Goal: Use online tool/utility: Utilize a website feature to perform a specific function

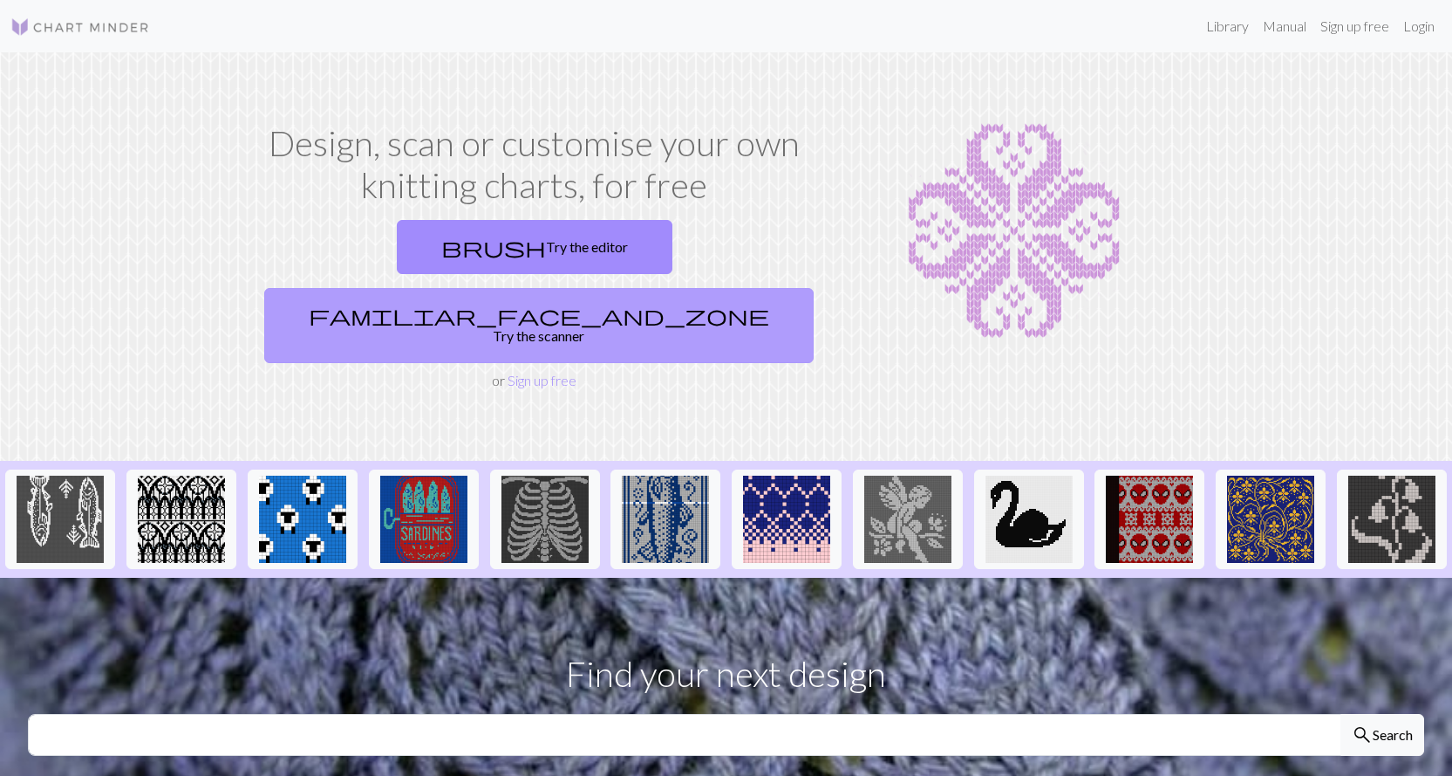
click at [613, 303] on span "familiar_face_and_zone" at bounding box center [539, 315] width 461 height 24
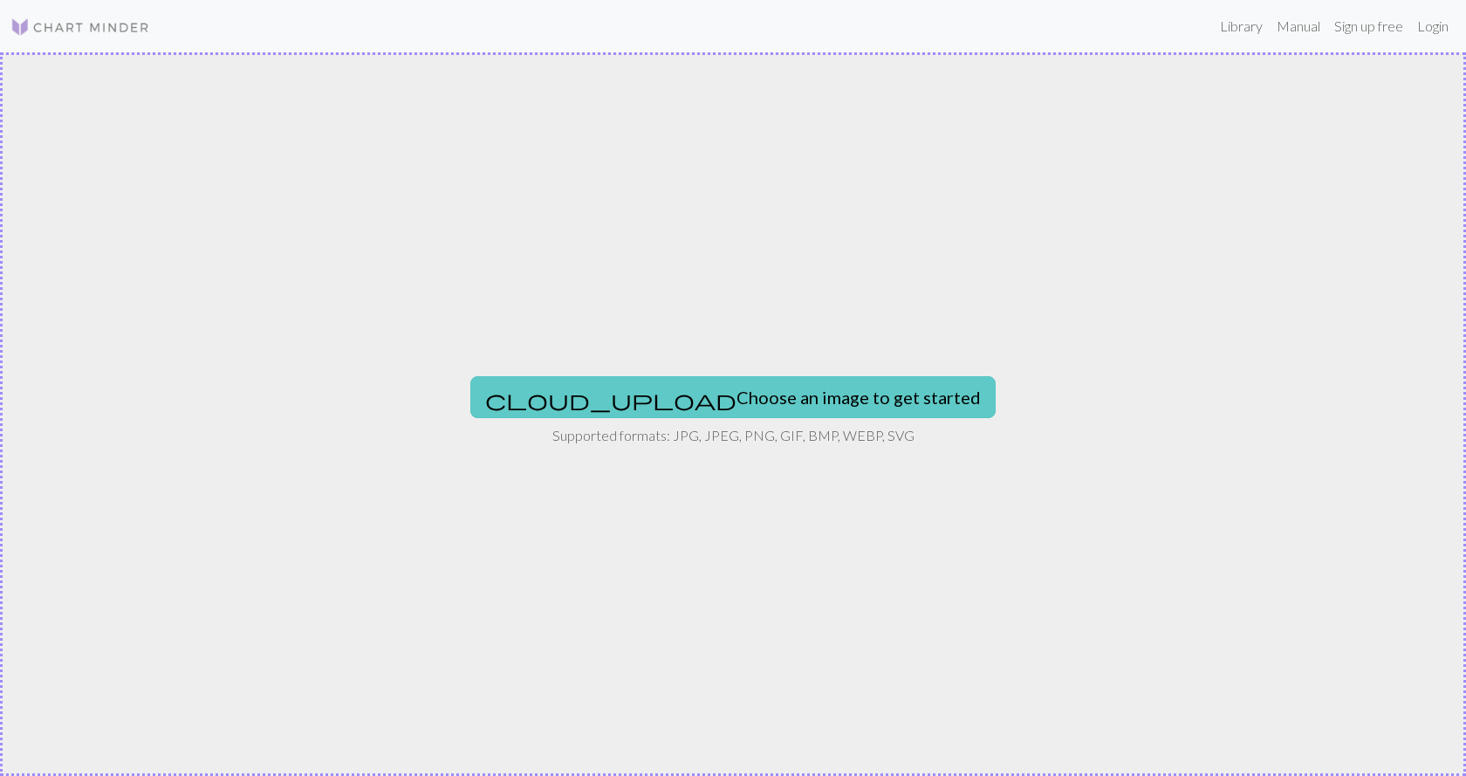
click at [659, 386] on button "cloud_upload Choose an image to get started" at bounding box center [732, 397] width 525 height 42
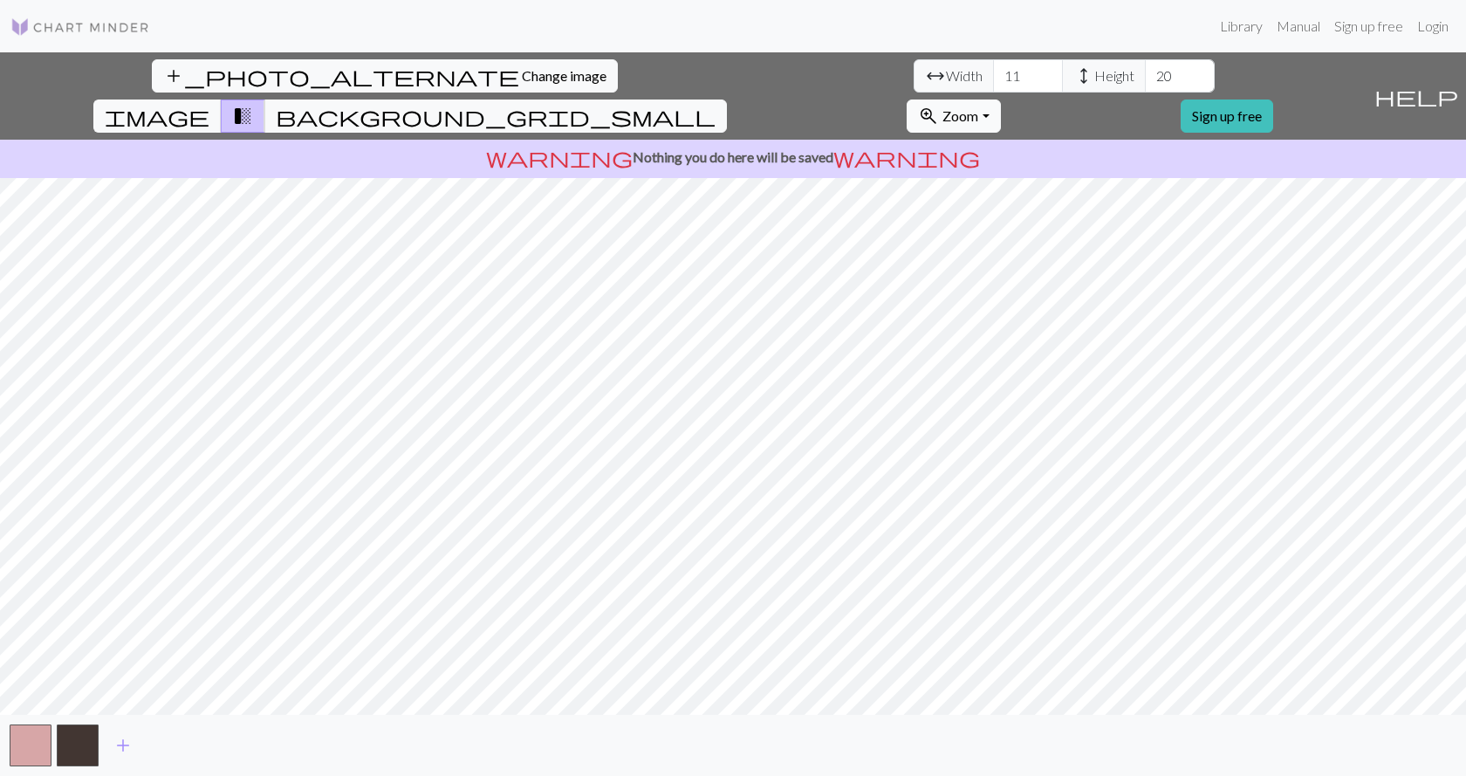
click at [978, 107] on span "Zoom" at bounding box center [960, 115] width 36 height 17
click at [1045, 267] on button "100%" at bounding box center [976, 281] width 138 height 28
click at [1000, 99] on button "zoom_in Zoom Zoom" at bounding box center [952, 115] width 93 height 33
click at [1045, 239] on button "50%" at bounding box center [976, 253] width 138 height 28
click at [1000, 99] on button "zoom_in Zoom Zoom" at bounding box center [952, 115] width 93 height 33
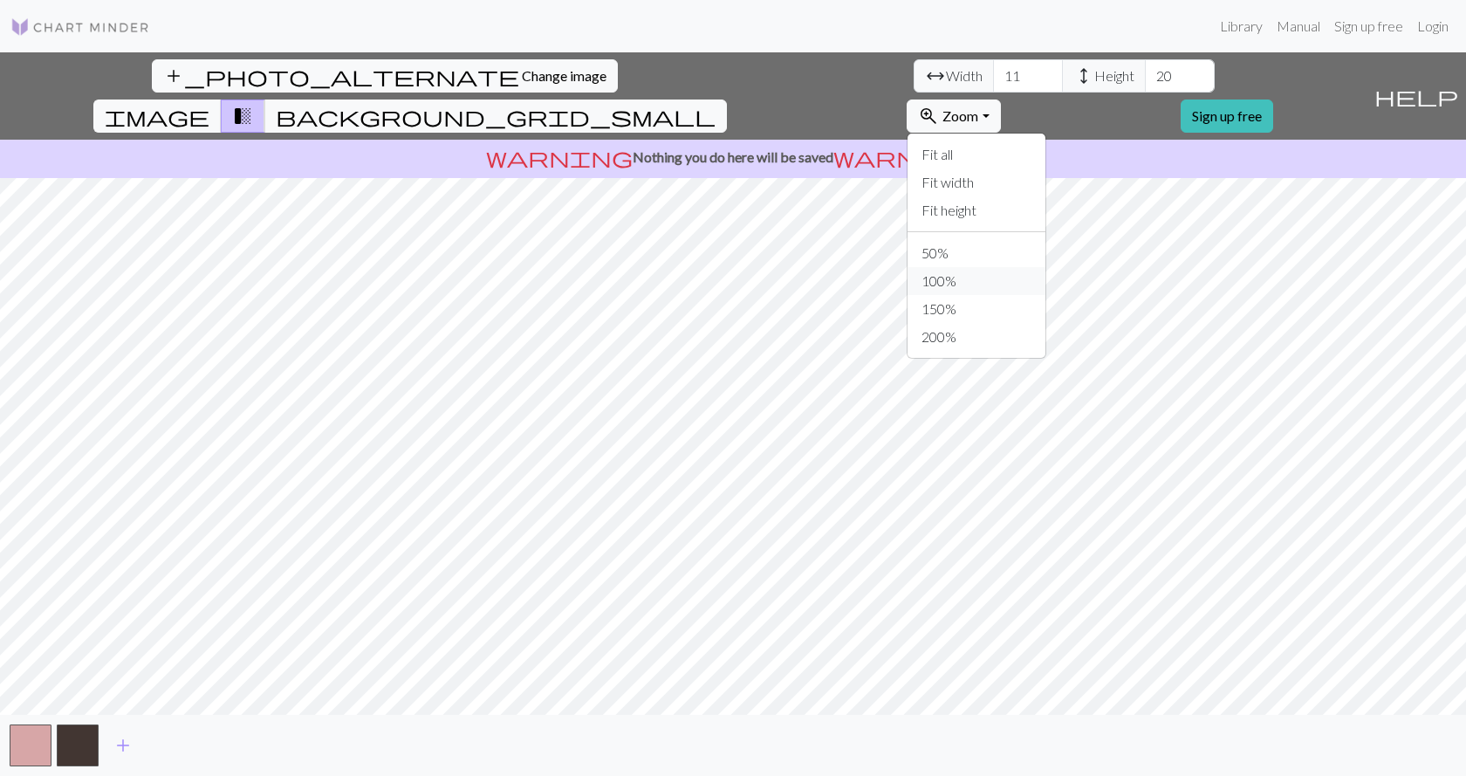
click at [1045, 267] on button "100%" at bounding box center [976, 281] width 138 height 28
click at [715, 104] on span "background_grid_small" at bounding box center [496, 116] width 440 height 24
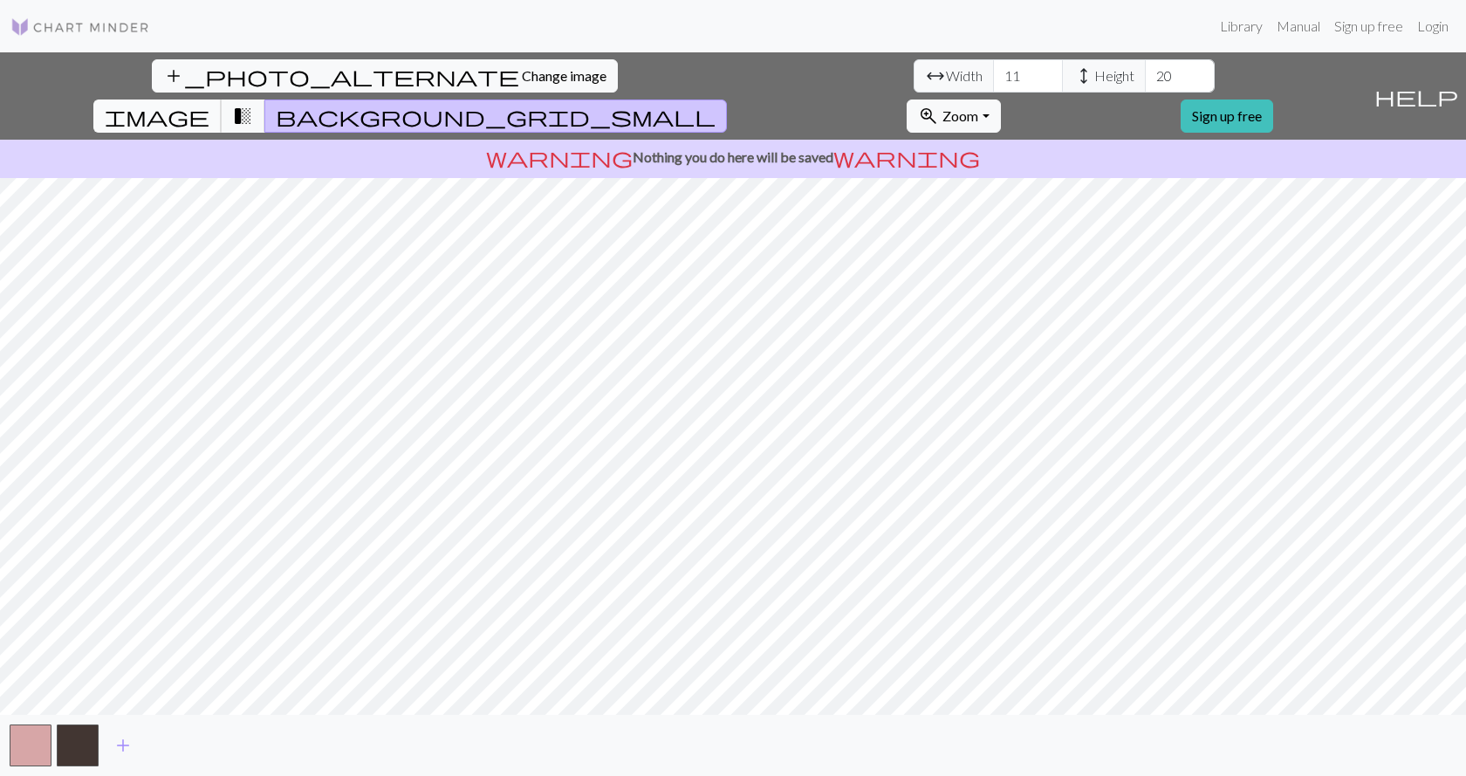
click at [222, 99] on button "image" at bounding box center [157, 115] width 128 height 33
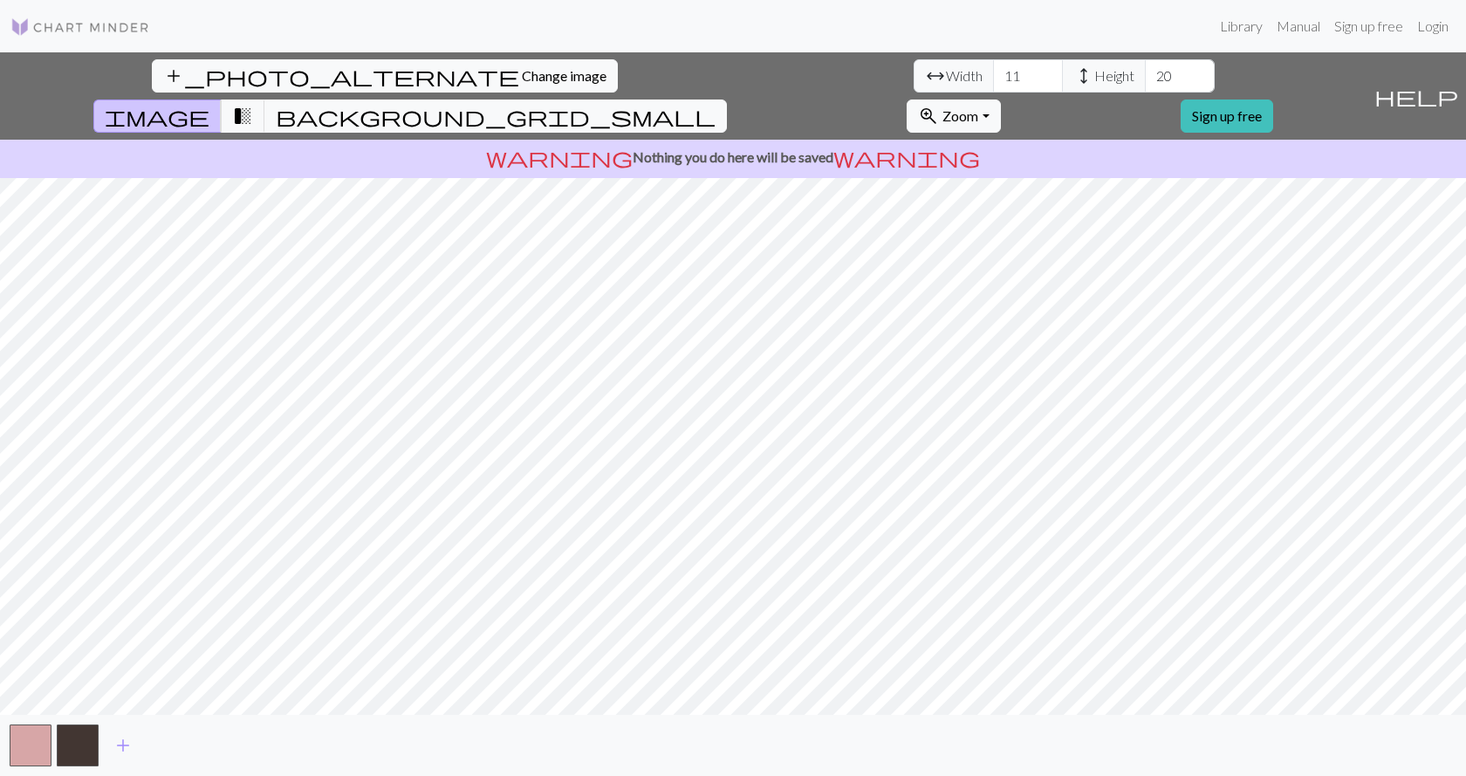
click at [209, 104] on span "image" at bounding box center [157, 116] width 105 height 24
click at [253, 104] on span "transition_fade" at bounding box center [242, 116] width 21 height 24
click at [993, 70] on input "12" at bounding box center [1028, 75] width 70 height 33
click at [993, 70] on input "13" at bounding box center [1028, 75] width 70 height 33
click at [993, 70] on input "14" at bounding box center [1028, 75] width 70 height 33
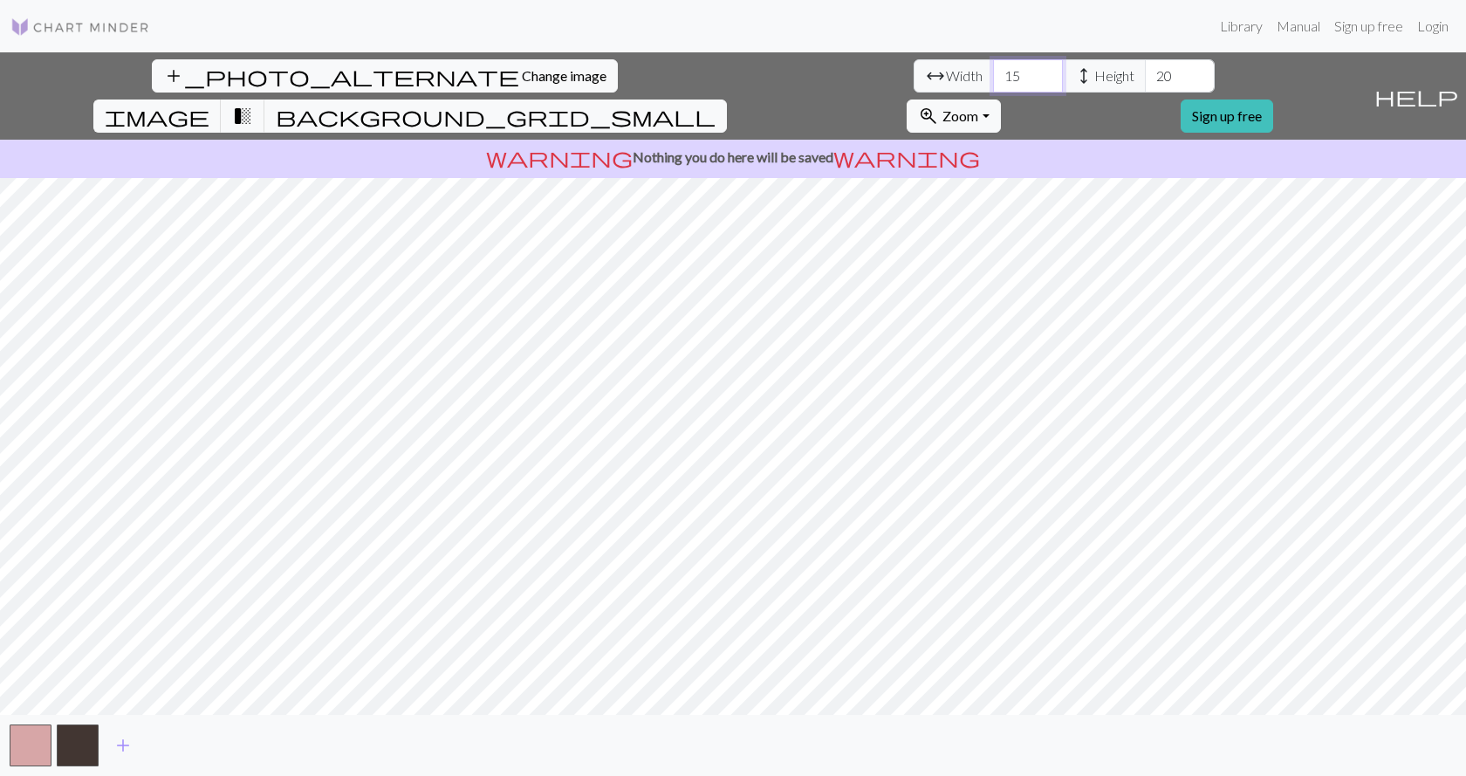
click at [993, 70] on input "15" at bounding box center [1028, 75] width 70 height 33
click at [993, 70] on input "16" at bounding box center [1028, 75] width 70 height 33
click at [993, 70] on input "17" at bounding box center [1028, 75] width 70 height 33
click at [993, 70] on input "18" at bounding box center [1028, 75] width 70 height 33
click at [993, 70] on input "19" at bounding box center [1028, 75] width 70 height 33
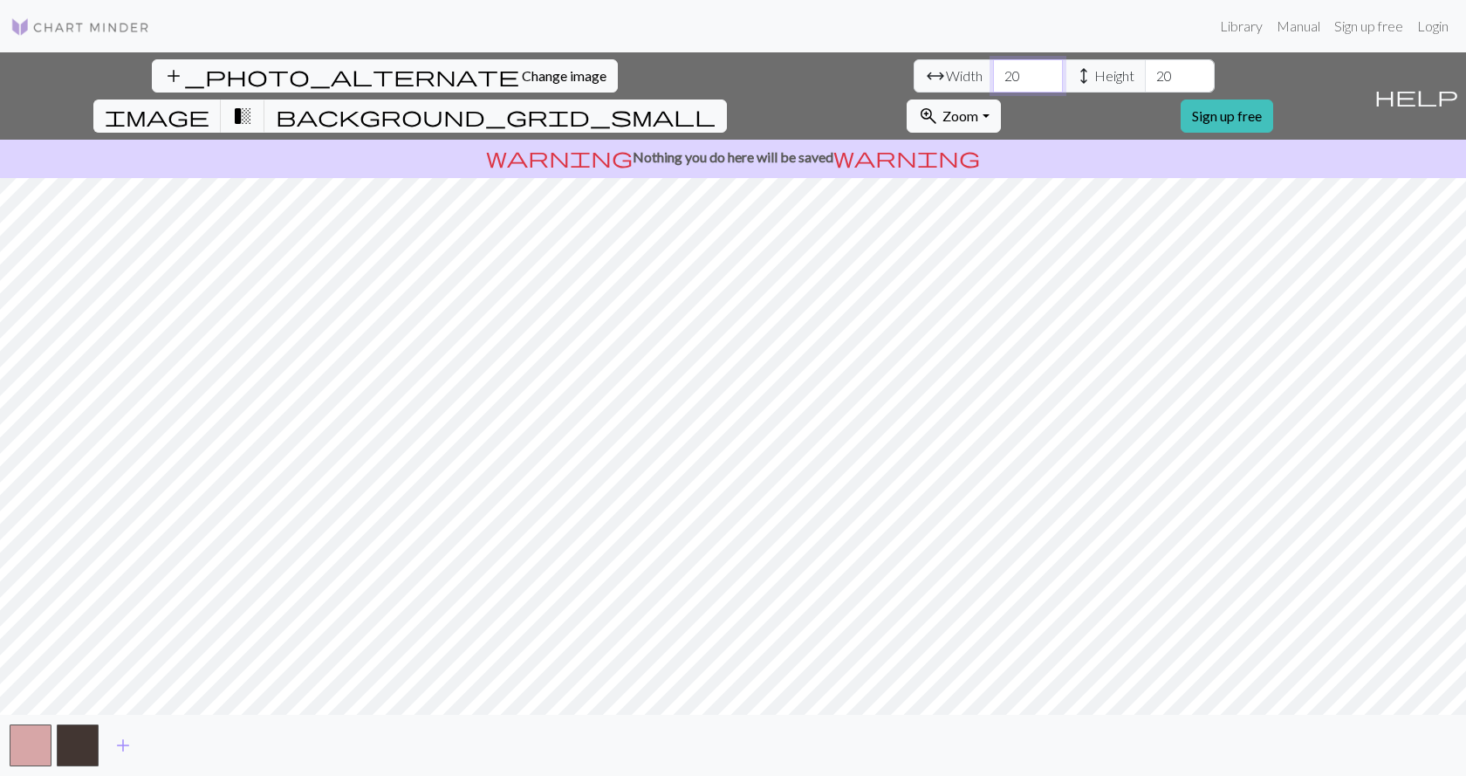
click at [993, 70] on input "20" at bounding box center [1028, 75] width 70 height 33
click at [993, 70] on input "21" at bounding box center [1028, 75] width 70 height 33
click at [993, 70] on input "22" at bounding box center [1028, 75] width 70 height 33
click at [993, 70] on input "23" at bounding box center [1028, 75] width 70 height 33
click at [993, 70] on input "24" at bounding box center [1028, 75] width 70 height 33
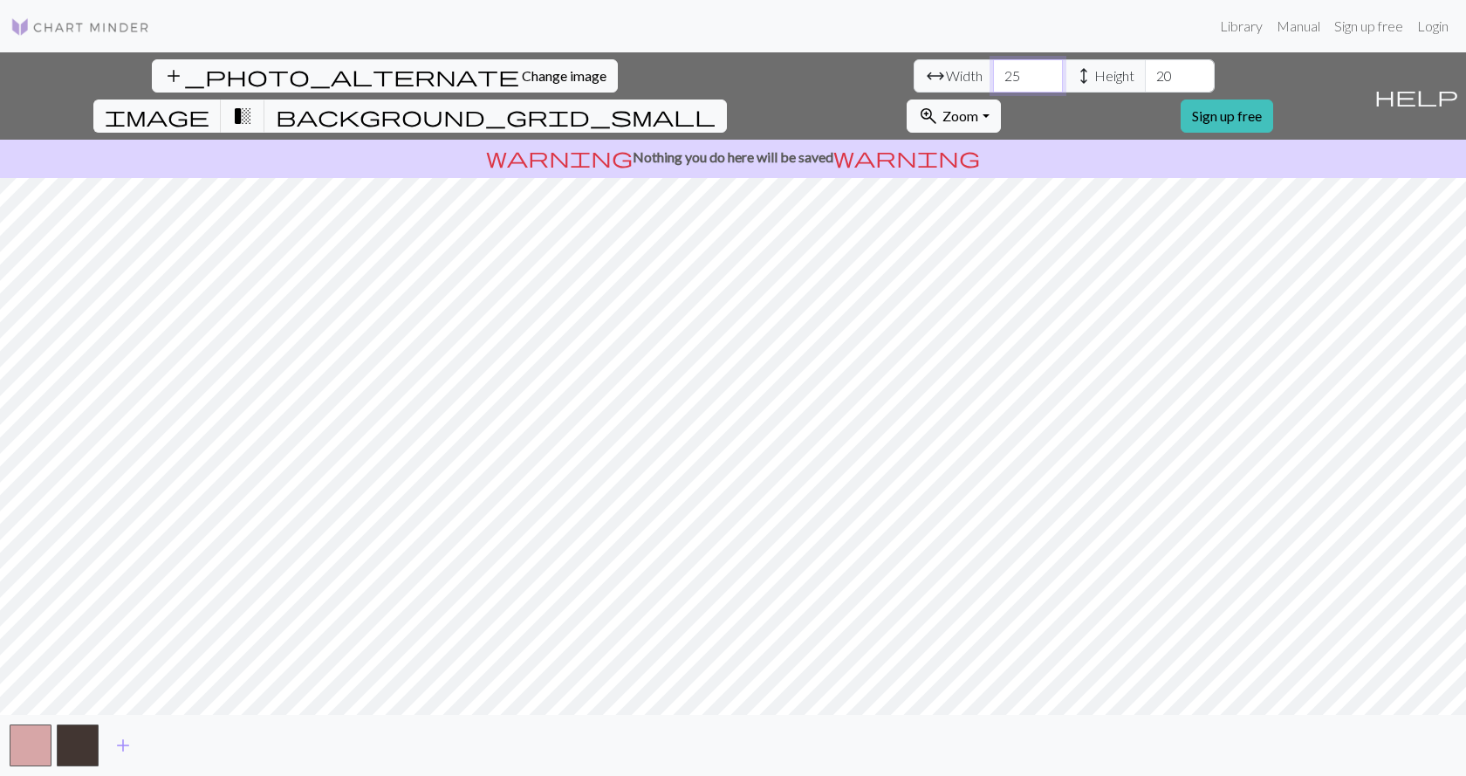
click at [993, 70] on input "25" at bounding box center [1028, 75] width 70 height 33
click at [993, 70] on input "26" at bounding box center [1028, 75] width 70 height 33
click at [993, 70] on input "27" at bounding box center [1028, 75] width 70 height 33
click at [993, 70] on input "28" at bounding box center [1028, 75] width 70 height 33
click at [993, 70] on input "29" at bounding box center [1028, 75] width 70 height 33
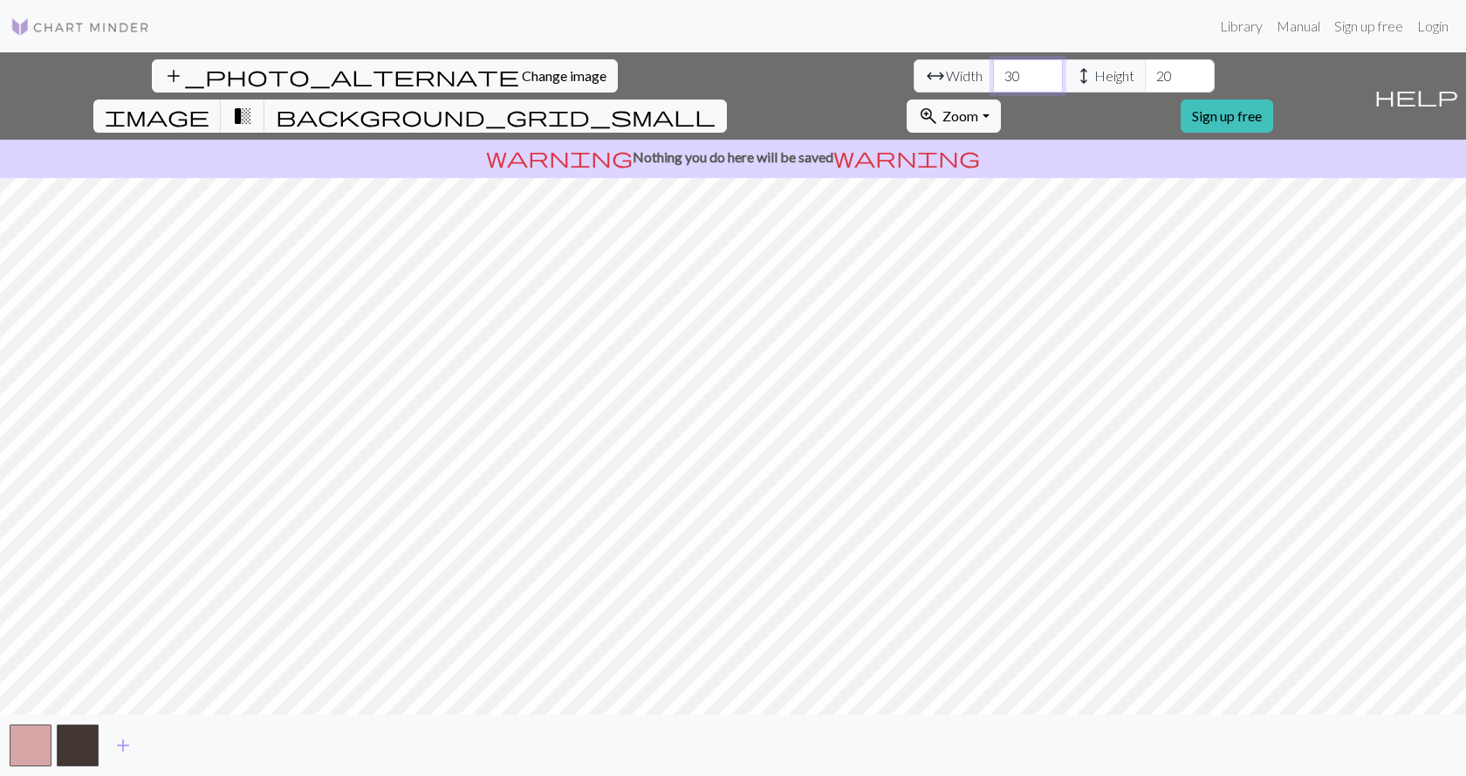
click at [993, 70] on input "30" at bounding box center [1028, 75] width 70 height 33
click at [993, 70] on input "31" at bounding box center [1028, 75] width 70 height 33
click at [993, 70] on input "32" at bounding box center [1028, 75] width 70 height 33
type input "33"
click at [993, 70] on input "33" at bounding box center [1028, 75] width 70 height 33
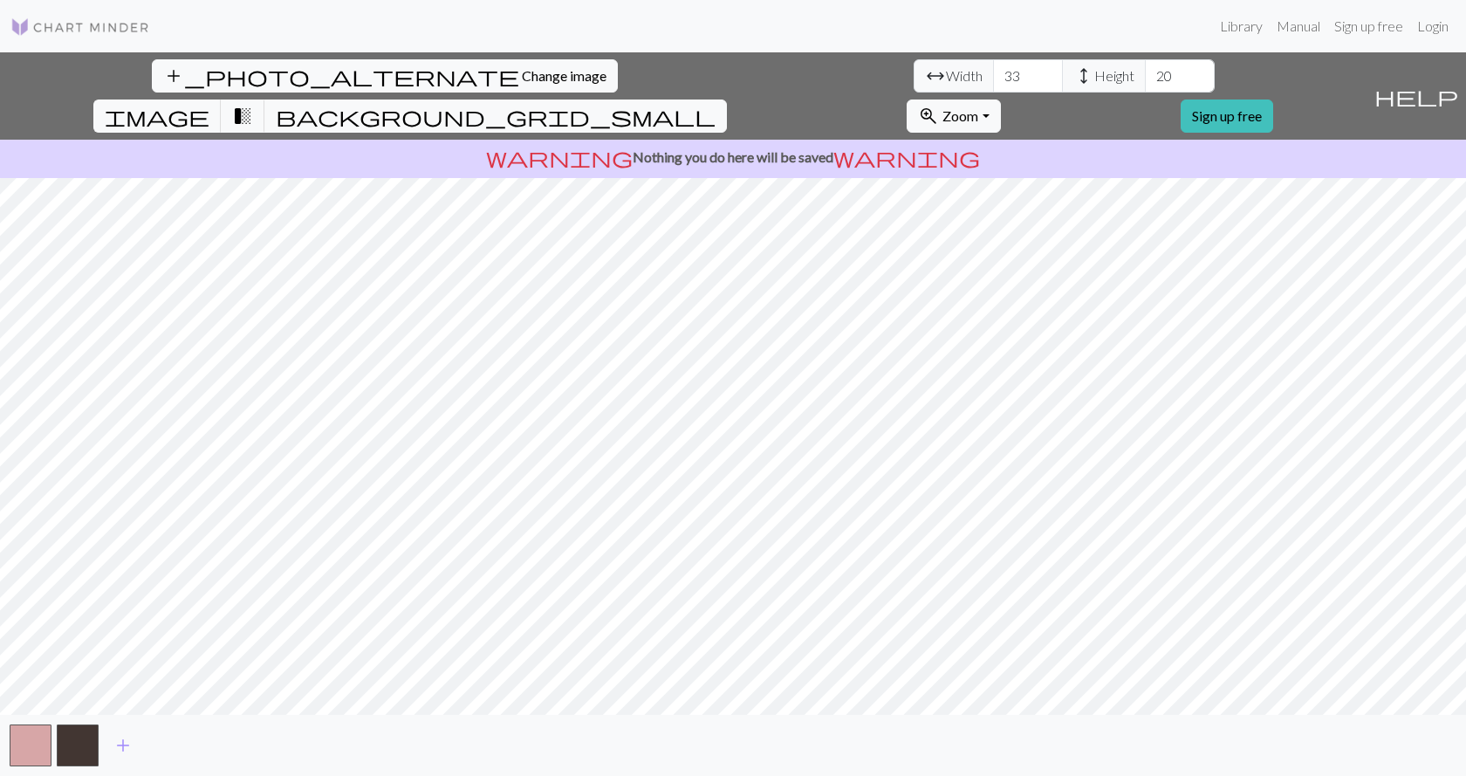
click at [1073, 68] on span "height" at bounding box center [1083, 76] width 21 height 24
click at [1073, 71] on span "height" at bounding box center [1083, 76] width 21 height 24
click at [1073, 65] on span "height" at bounding box center [1083, 76] width 21 height 24
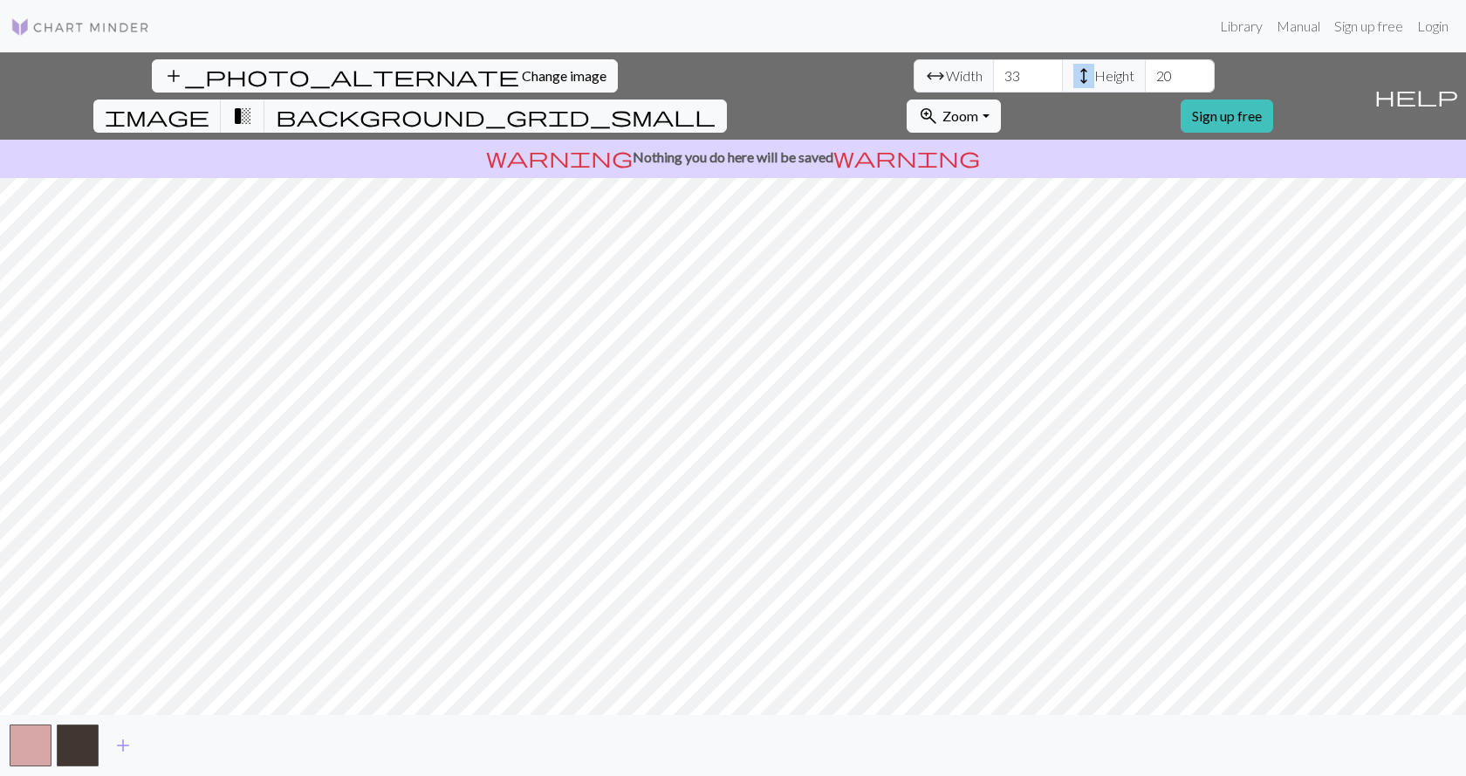
click at [1073, 81] on span "height" at bounding box center [1083, 76] width 21 height 24
click at [1145, 80] on input "18" at bounding box center [1180, 75] width 70 height 33
click at [1145, 67] on input "18" at bounding box center [1180, 75] width 70 height 33
click at [1145, 68] on input "19" at bounding box center [1180, 75] width 70 height 33
drag, startPoint x: 623, startPoint y: 68, endPoint x: 479, endPoint y: 182, distance: 183.8
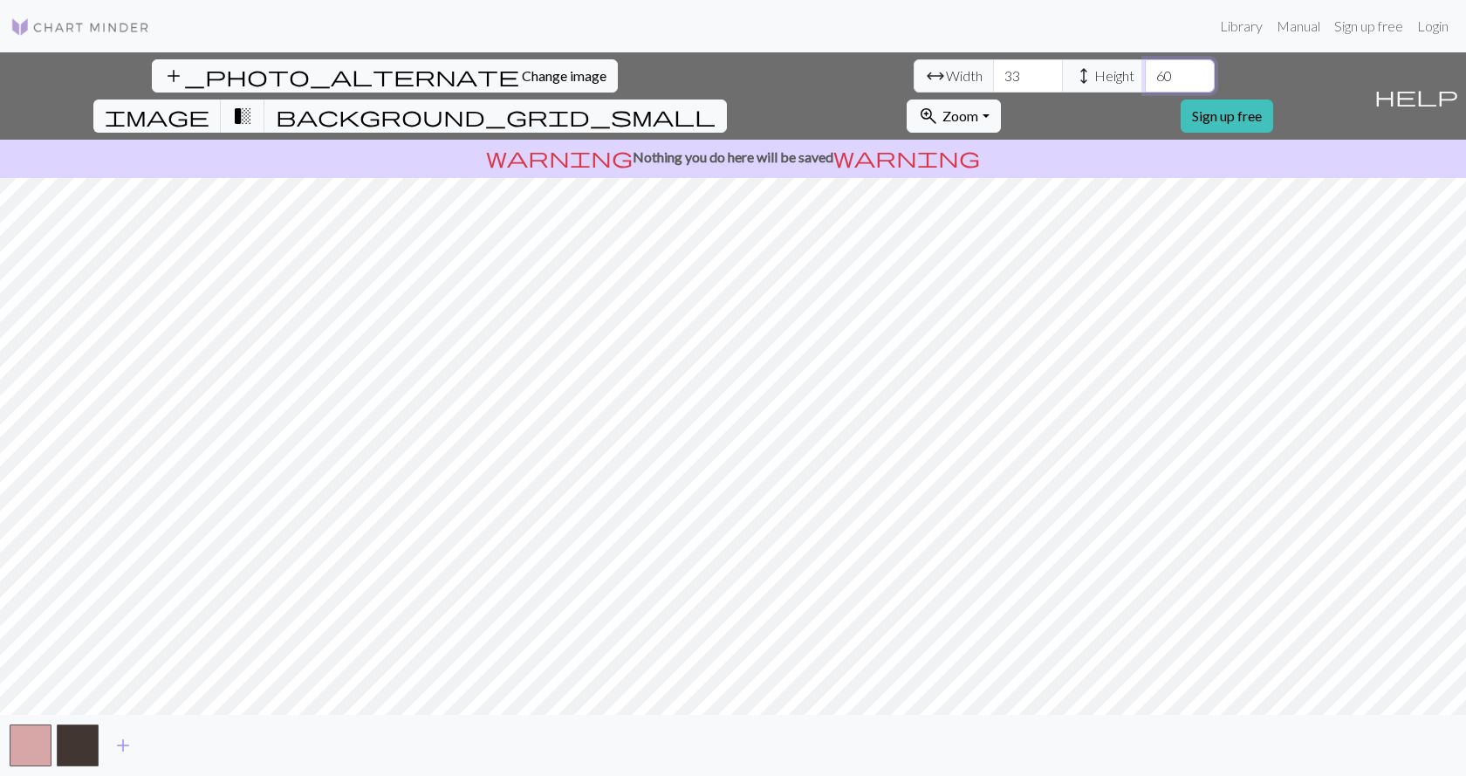
type input "60"
click at [1145, 92] on input "60" at bounding box center [1180, 75] width 70 height 33
click at [993, 68] on input "34" at bounding box center [1028, 75] width 70 height 33
click at [993, 68] on input "35" at bounding box center [1028, 75] width 70 height 33
click at [993, 68] on input "36" at bounding box center [1028, 75] width 70 height 33
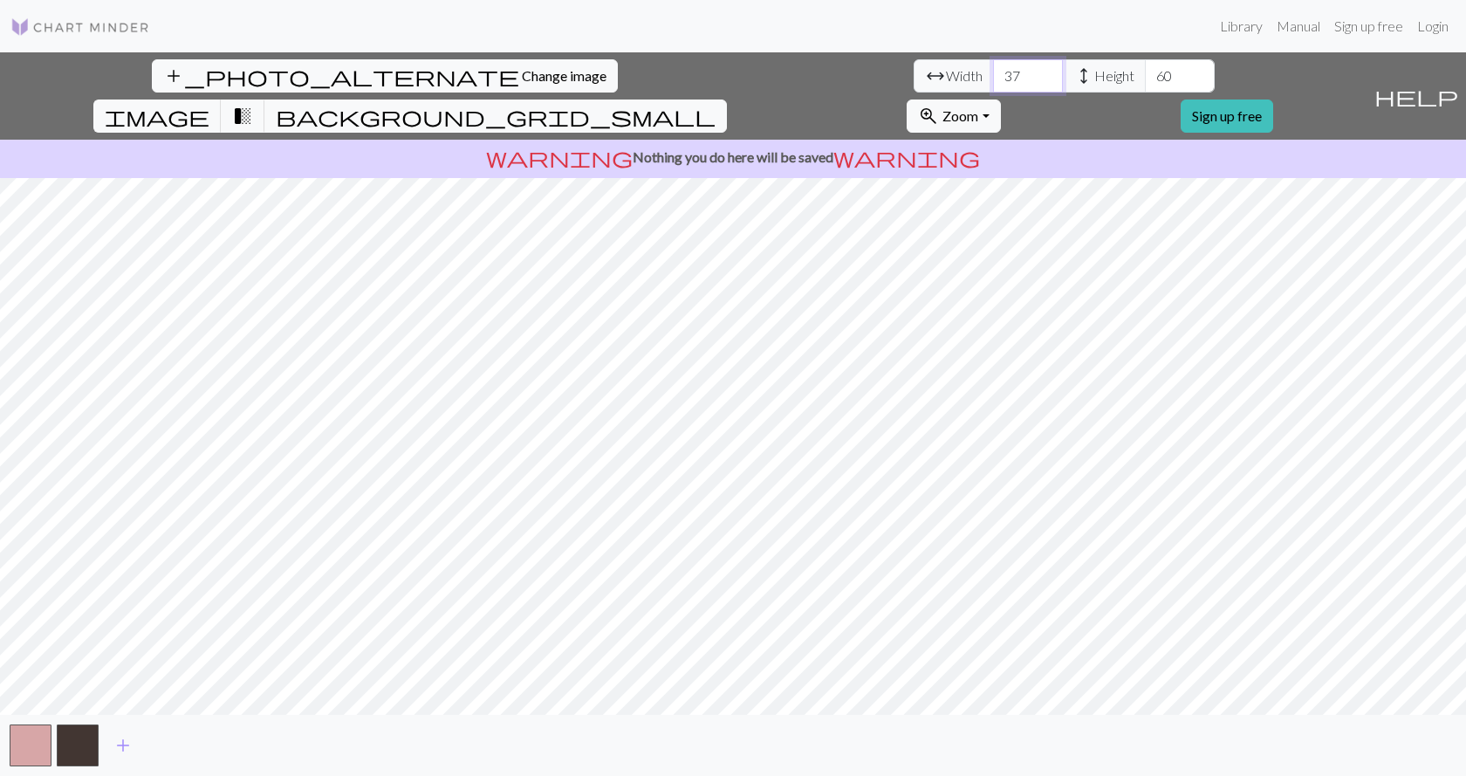
click at [993, 68] on input "37" at bounding box center [1028, 75] width 70 height 33
click at [993, 68] on input "38" at bounding box center [1028, 75] width 70 height 33
click at [993, 68] on input "39" at bounding box center [1028, 75] width 70 height 33
click at [993, 68] on input "40" at bounding box center [1028, 75] width 70 height 33
click at [132, 742] on span "add" at bounding box center [123, 745] width 21 height 24
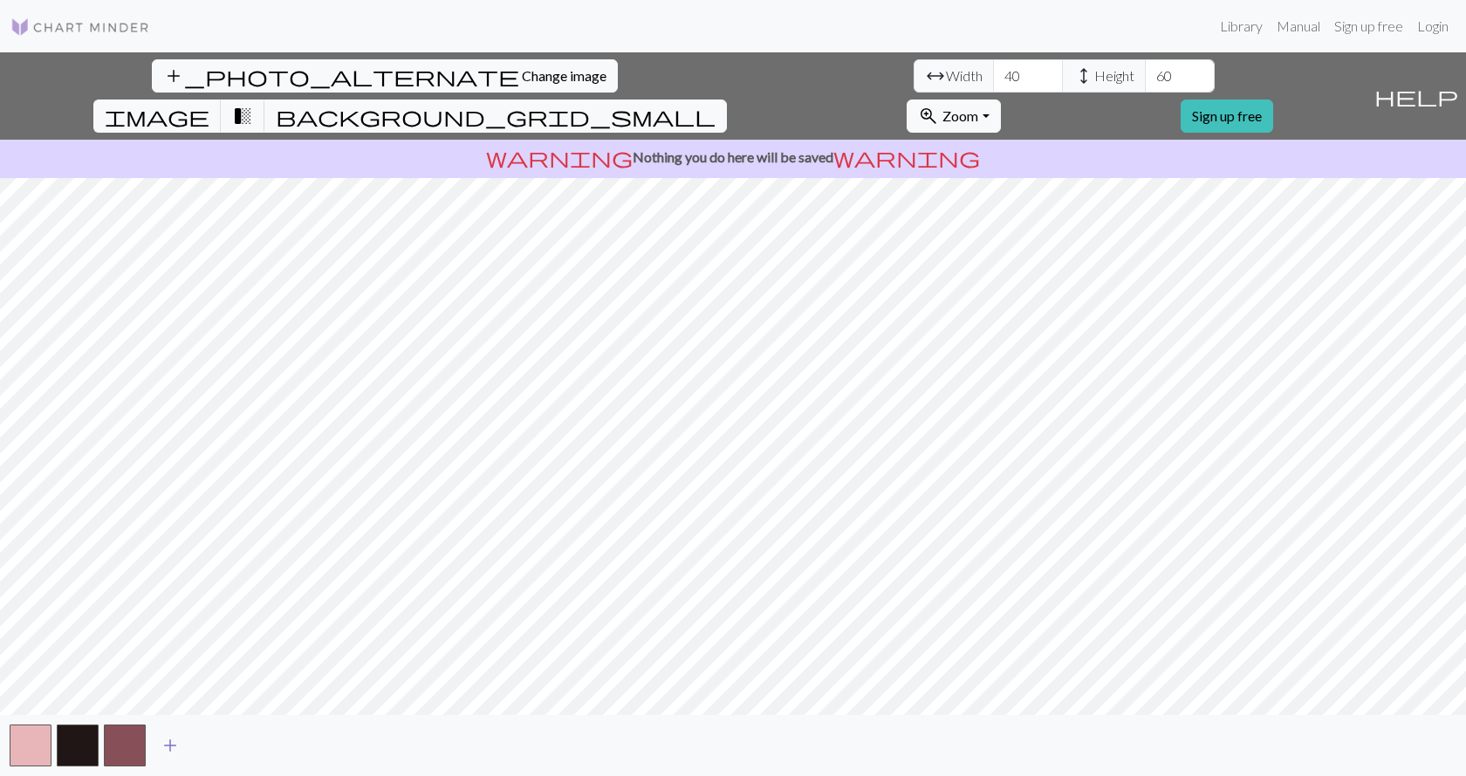
click at [172, 751] on span "add" at bounding box center [170, 745] width 21 height 24
click at [229, 736] on button "add" at bounding box center [217, 744] width 44 height 33
click at [993, 75] on input "41" at bounding box center [1028, 75] width 70 height 33
click at [993, 76] on input "40" at bounding box center [1028, 75] width 70 height 33
click at [993, 78] on input "39" at bounding box center [1028, 75] width 70 height 33
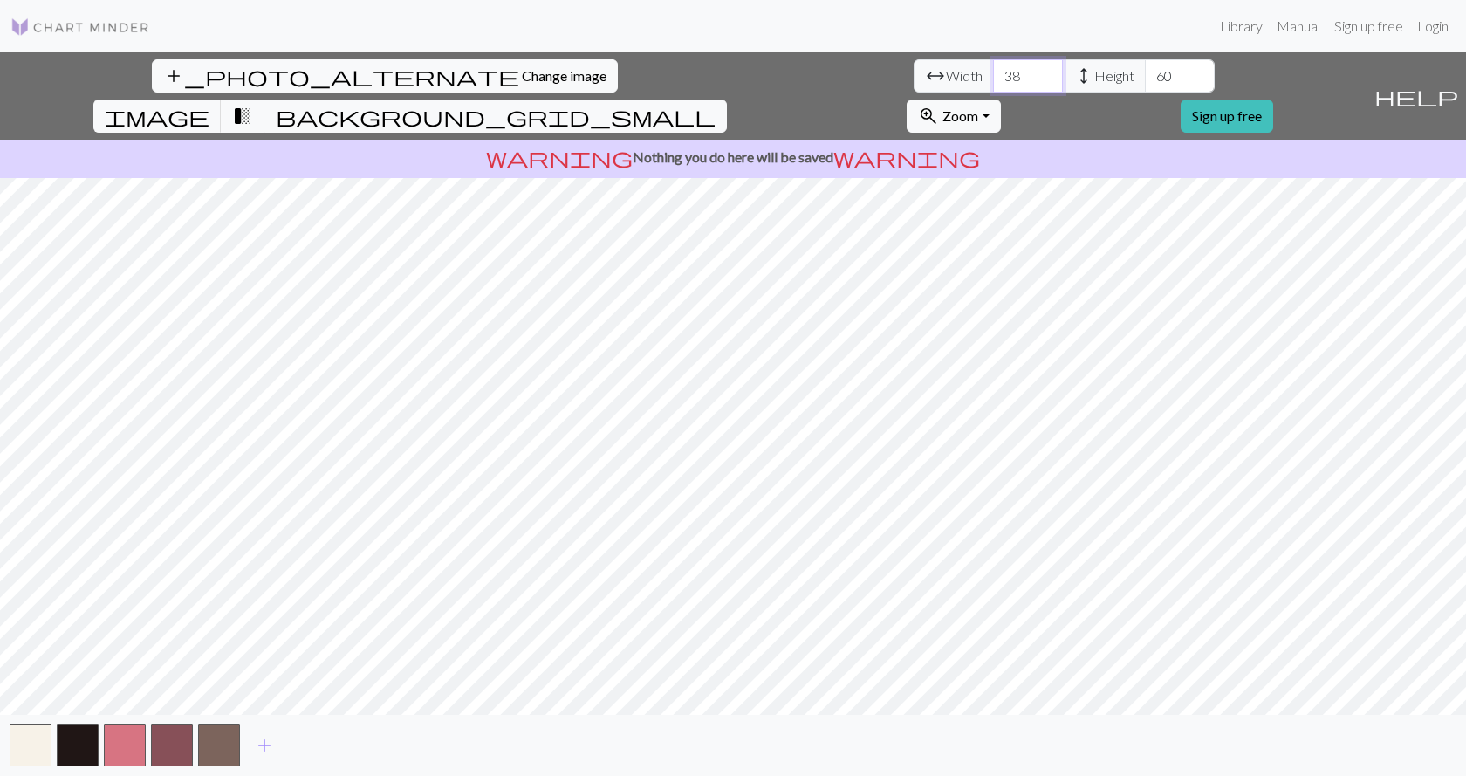
click at [993, 80] on input "38" at bounding box center [1028, 75] width 70 height 33
click at [993, 80] on input "37" at bounding box center [1028, 75] width 70 height 33
click at [993, 80] on input "36" at bounding box center [1028, 75] width 70 height 33
click at [993, 80] on input "35" at bounding box center [1028, 75] width 70 height 33
click at [993, 80] on input "34" at bounding box center [1028, 75] width 70 height 33
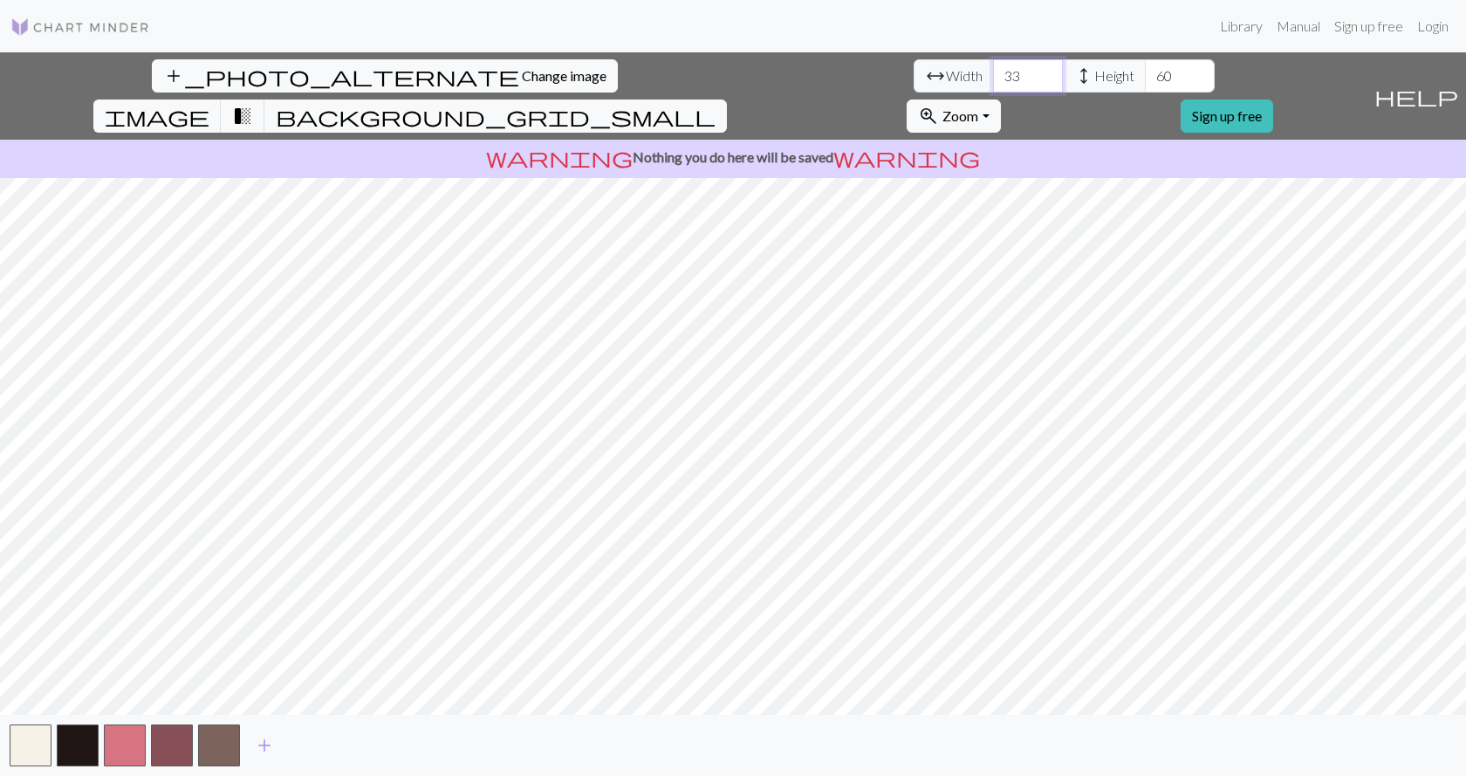
click at [993, 80] on input "33" at bounding box center [1028, 75] width 70 height 33
click at [993, 80] on input "32" at bounding box center [1028, 75] width 70 height 33
click at [993, 80] on input "31" at bounding box center [1028, 75] width 70 height 33
click at [993, 80] on input "30" at bounding box center [1028, 75] width 70 height 33
click at [993, 80] on input "29" at bounding box center [1028, 75] width 70 height 33
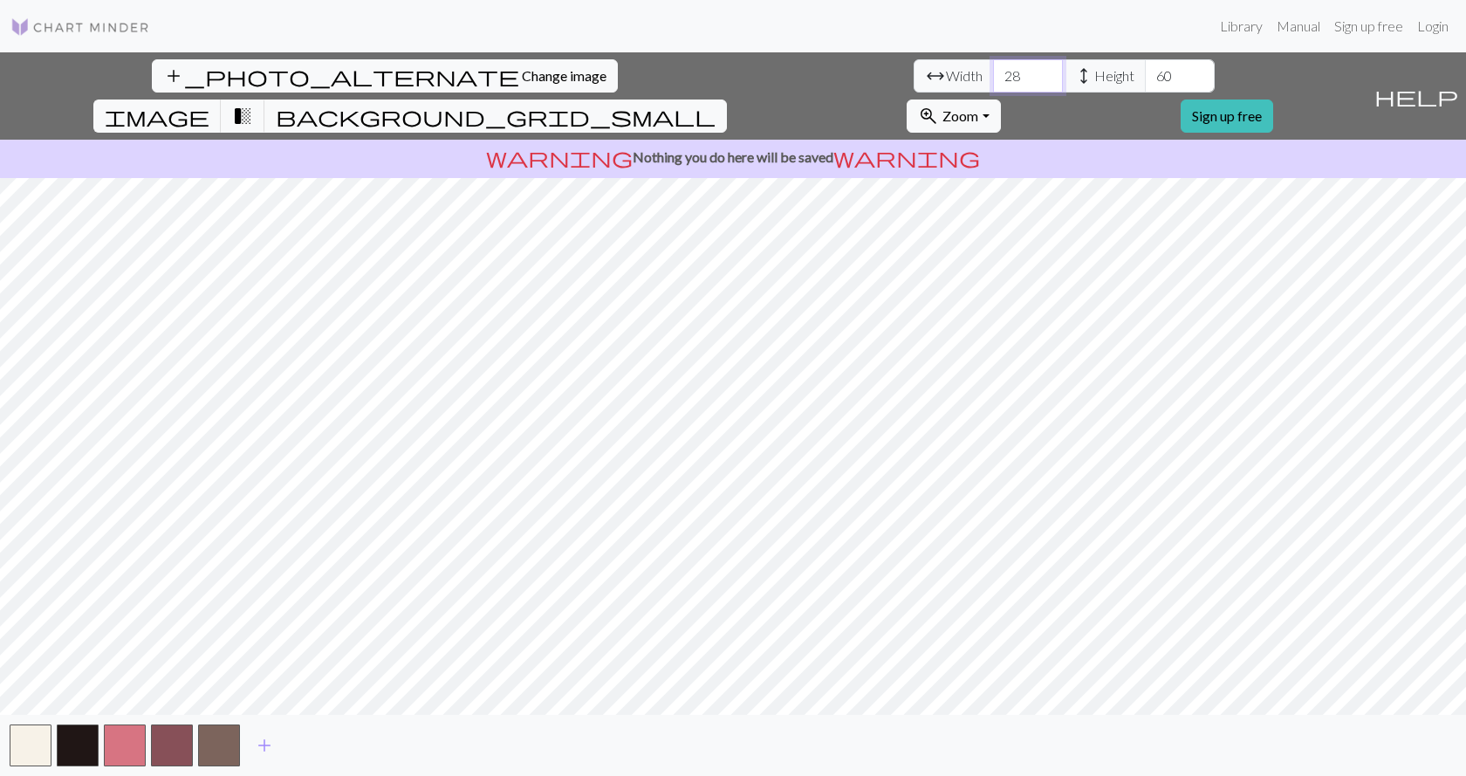
click at [993, 80] on input "28" at bounding box center [1028, 75] width 70 height 33
click at [993, 80] on input "27" at bounding box center [1028, 75] width 70 height 33
click at [993, 80] on input "26" at bounding box center [1028, 75] width 70 height 33
click at [993, 80] on input "25" at bounding box center [1028, 75] width 70 height 33
click at [993, 80] on input "24" at bounding box center [1028, 75] width 70 height 33
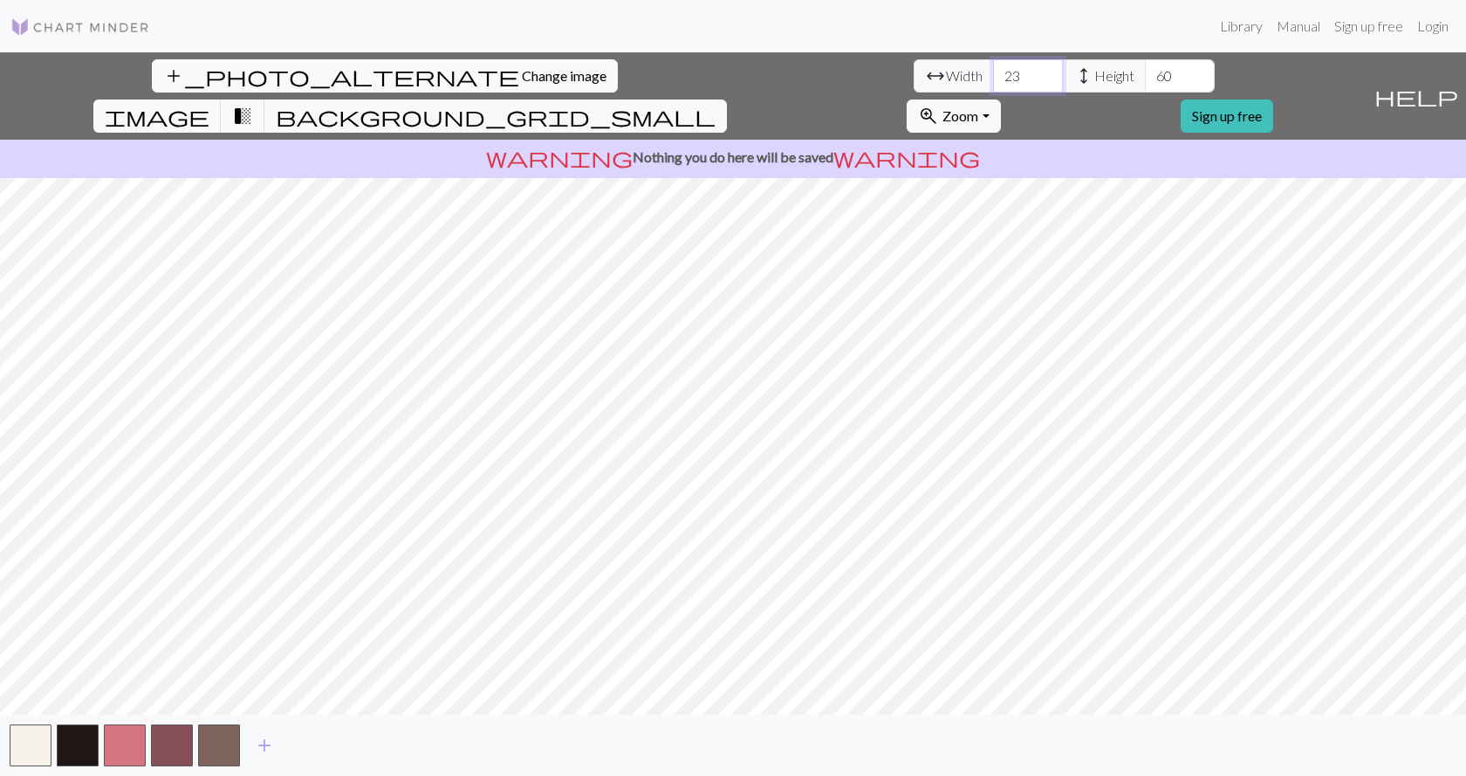
click at [993, 80] on input "23" at bounding box center [1028, 75] width 70 height 33
click at [993, 80] on input "22" at bounding box center [1028, 75] width 70 height 33
click at [993, 80] on input "21" at bounding box center [1028, 75] width 70 height 33
type input "20"
click at [993, 80] on input "20" at bounding box center [1028, 75] width 70 height 33
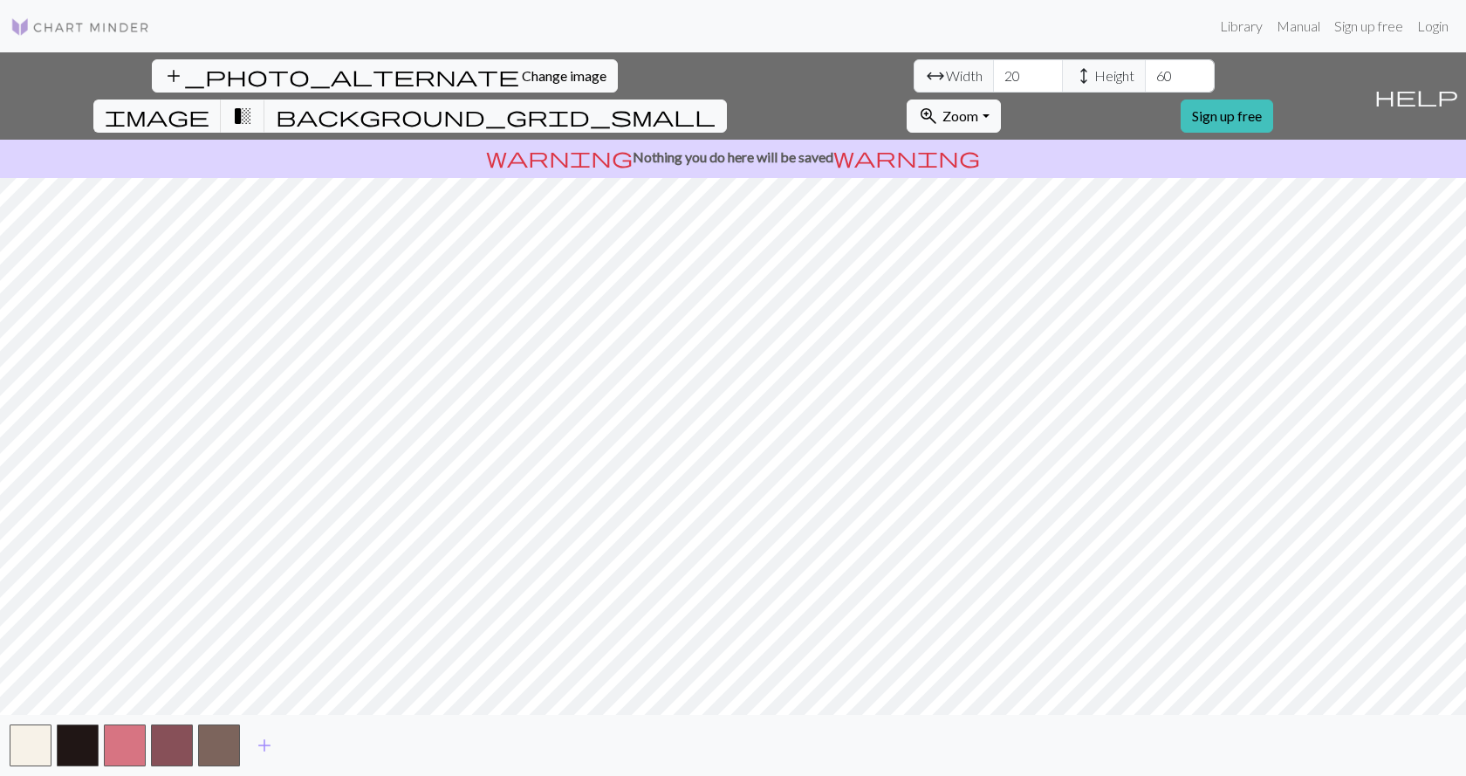
click at [1073, 78] on span "height" at bounding box center [1083, 76] width 21 height 24
click at [1145, 79] on input "59" at bounding box center [1180, 75] width 70 height 33
click at [1145, 79] on input "58" at bounding box center [1180, 75] width 70 height 33
click at [1145, 79] on input "57" at bounding box center [1180, 75] width 70 height 33
click at [1145, 79] on input "56" at bounding box center [1180, 75] width 70 height 33
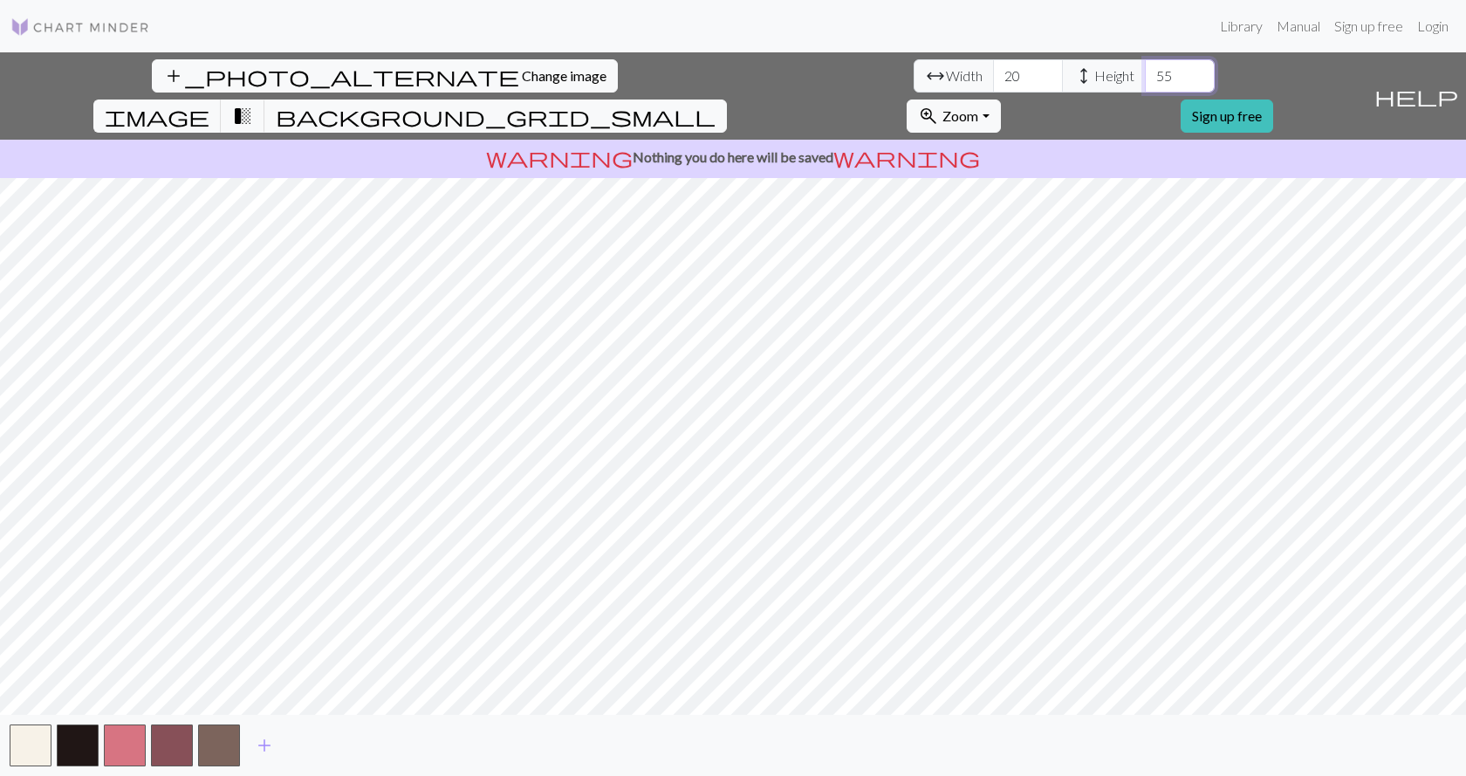
click at [1145, 79] on input "55" at bounding box center [1180, 75] width 70 height 33
click at [1145, 79] on input "54" at bounding box center [1180, 75] width 70 height 33
click at [1145, 79] on input "53" at bounding box center [1180, 75] width 70 height 33
type input "52"
click at [1145, 79] on input "52" at bounding box center [1180, 75] width 70 height 33
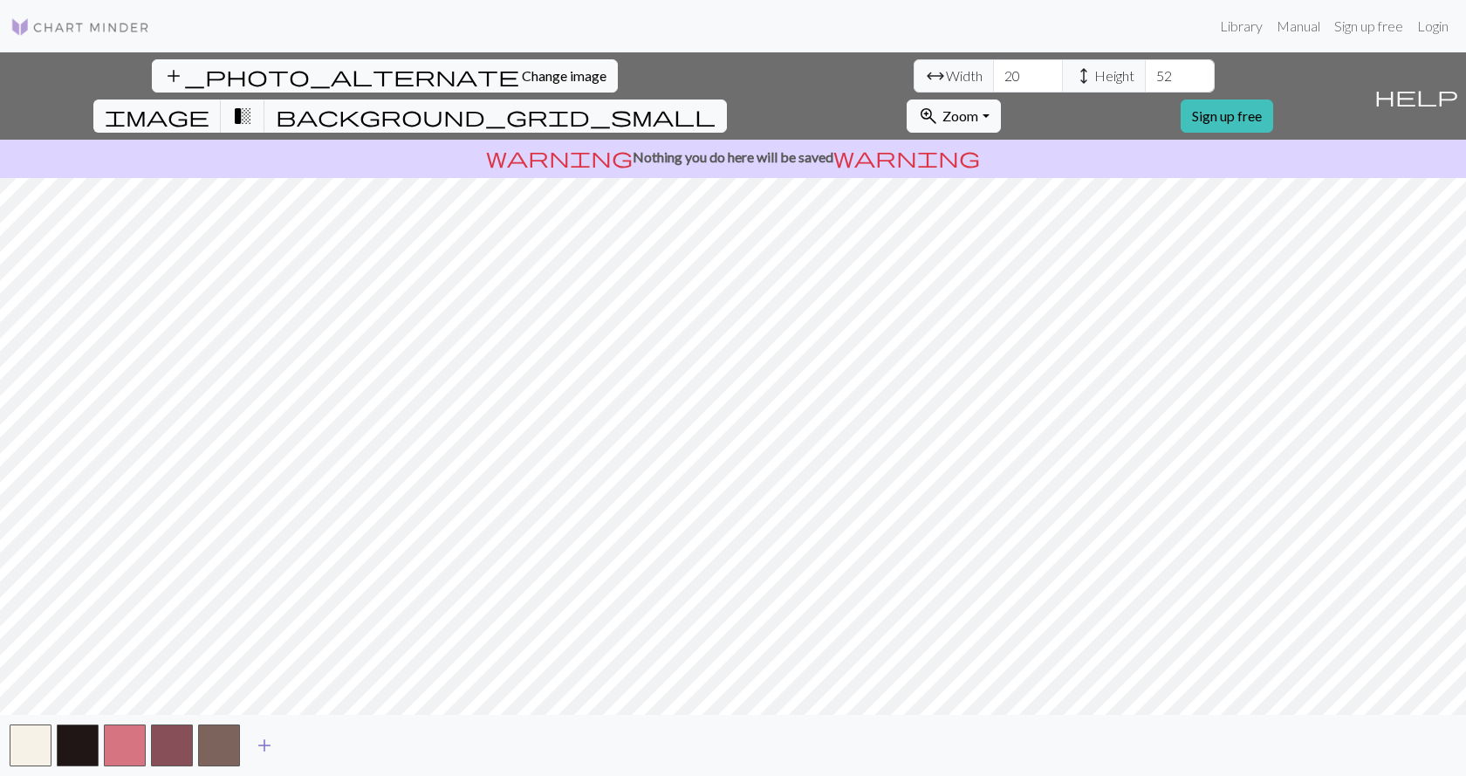
click at [257, 748] on span "add" at bounding box center [264, 745] width 21 height 24
click at [310, 748] on span "add" at bounding box center [311, 745] width 21 height 24
click at [362, 741] on span "add" at bounding box center [358, 745] width 21 height 24
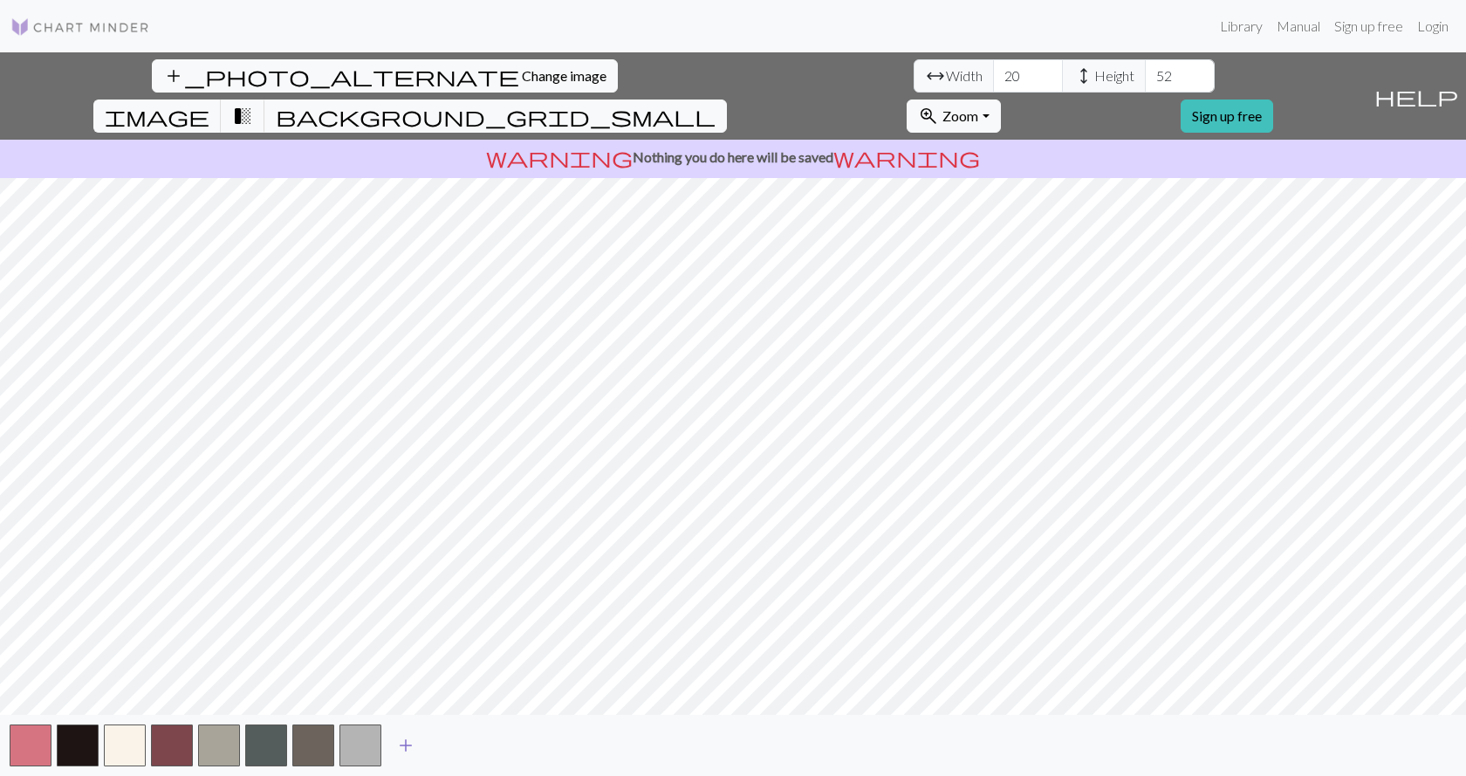
click at [406, 748] on span "add" at bounding box center [405, 745] width 21 height 24
click at [460, 750] on span "add" at bounding box center [452, 745] width 21 height 24
click at [515, 747] on button "add" at bounding box center [500, 744] width 44 height 33
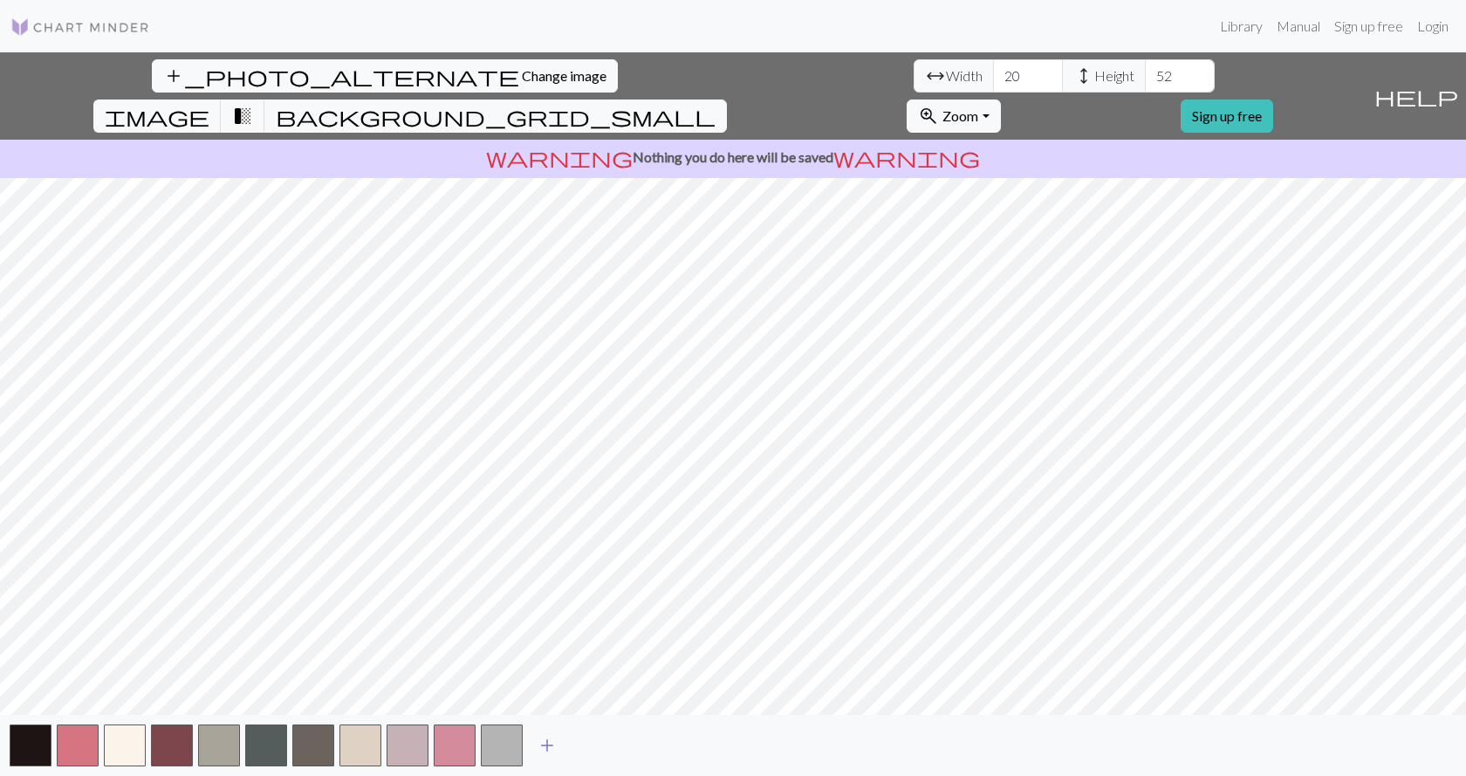
click at [567, 753] on button "add" at bounding box center [547, 744] width 44 height 33
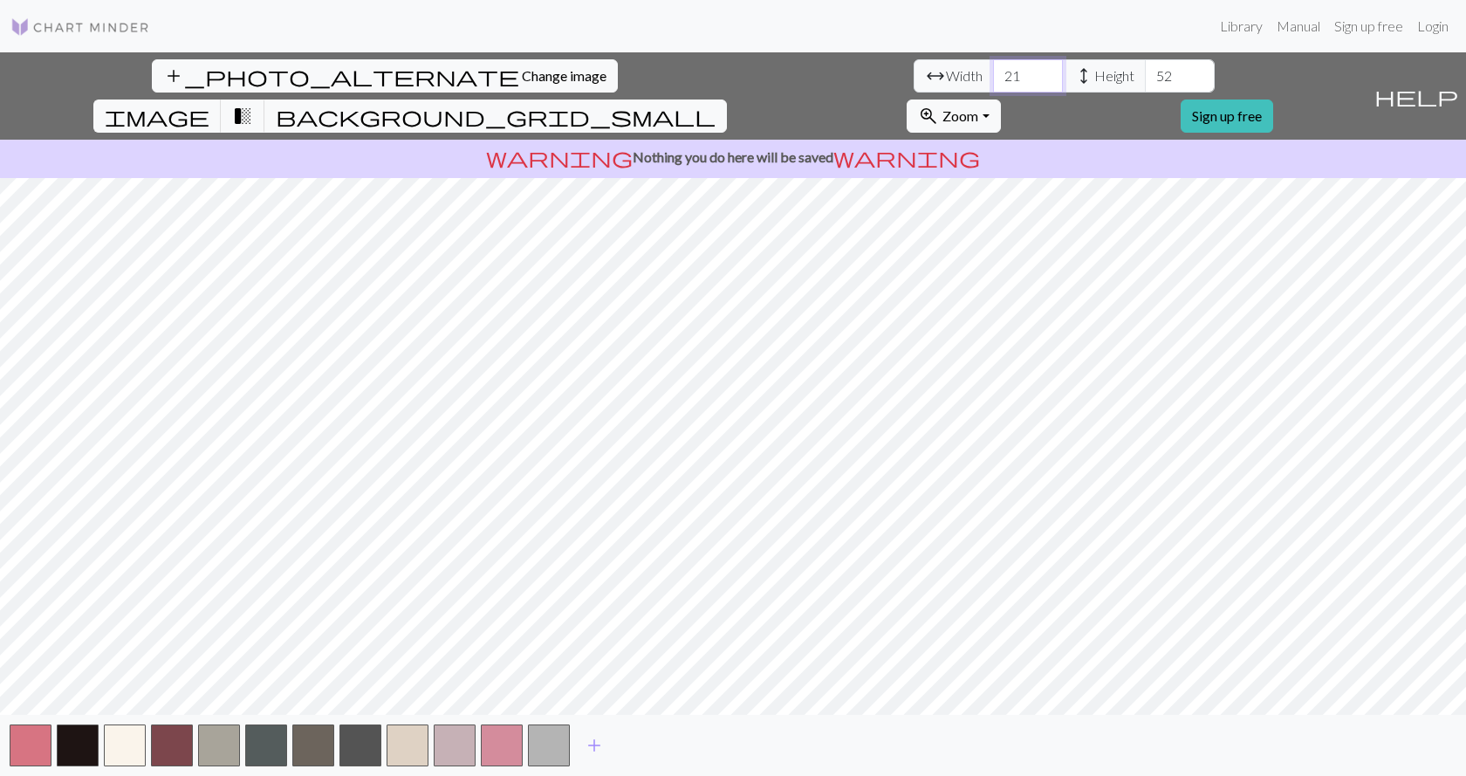
click at [993, 68] on input "21" at bounding box center [1028, 75] width 70 height 33
click at [993, 68] on input "22" at bounding box center [1028, 75] width 70 height 33
click at [993, 68] on input "23" at bounding box center [1028, 75] width 70 height 33
click at [993, 68] on input "24" at bounding box center [1028, 75] width 70 height 33
click at [993, 68] on input "25" at bounding box center [1028, 75] width 70 height 33
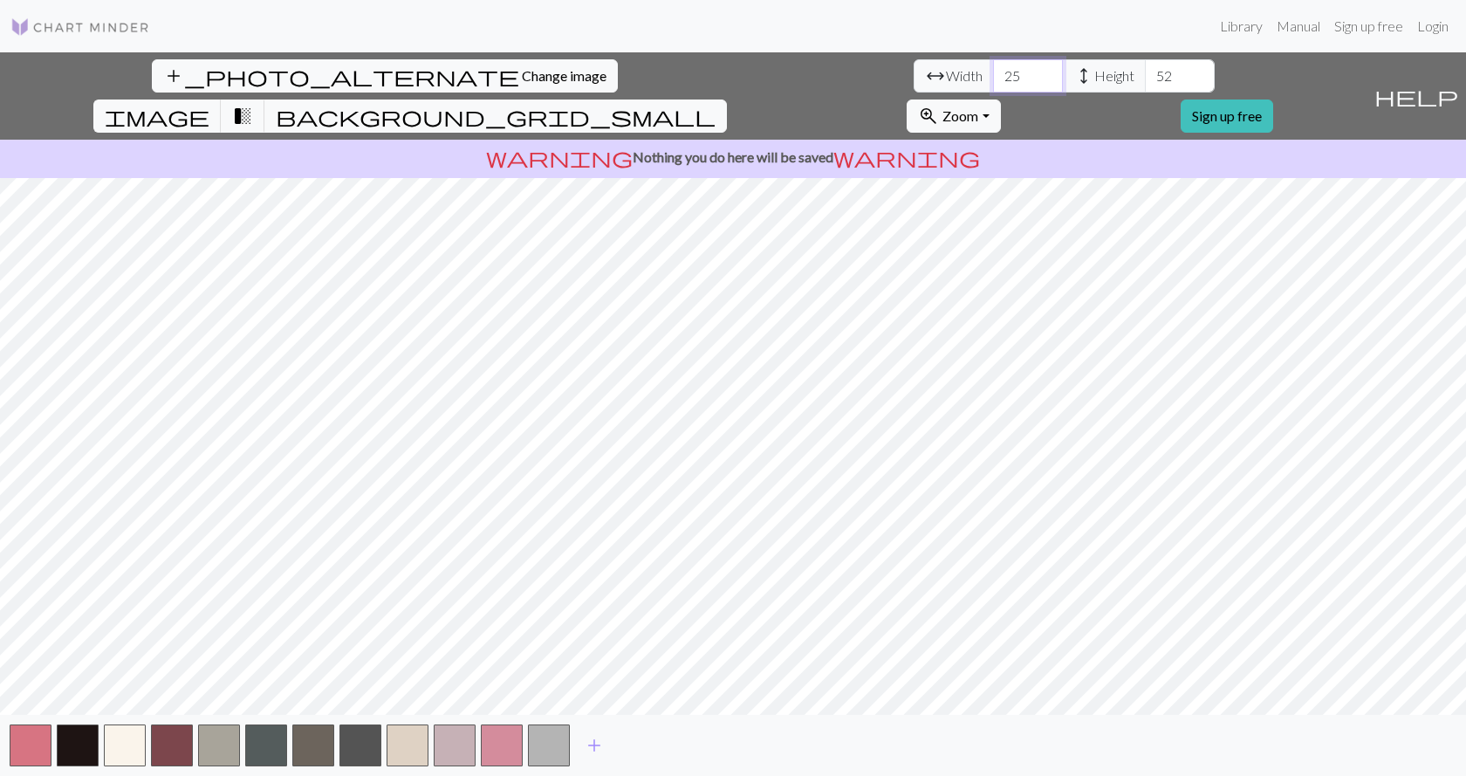
click at [993, 68] on input "26" at bounding box center [1028, 75] width 70 height 33
click at [993, 68] on input "27" at bounding box center [1028, 75] width 70 height 33
click at [993, 68] on input "28" at bounding box center [1028, 75] width 70 height 33
click at [993, 68] on input "29" at bounding box center [1028, 75] width 70 height 33
click at [993, 68] on input "30" at bounding box center [1028, 75] width 70 height 33
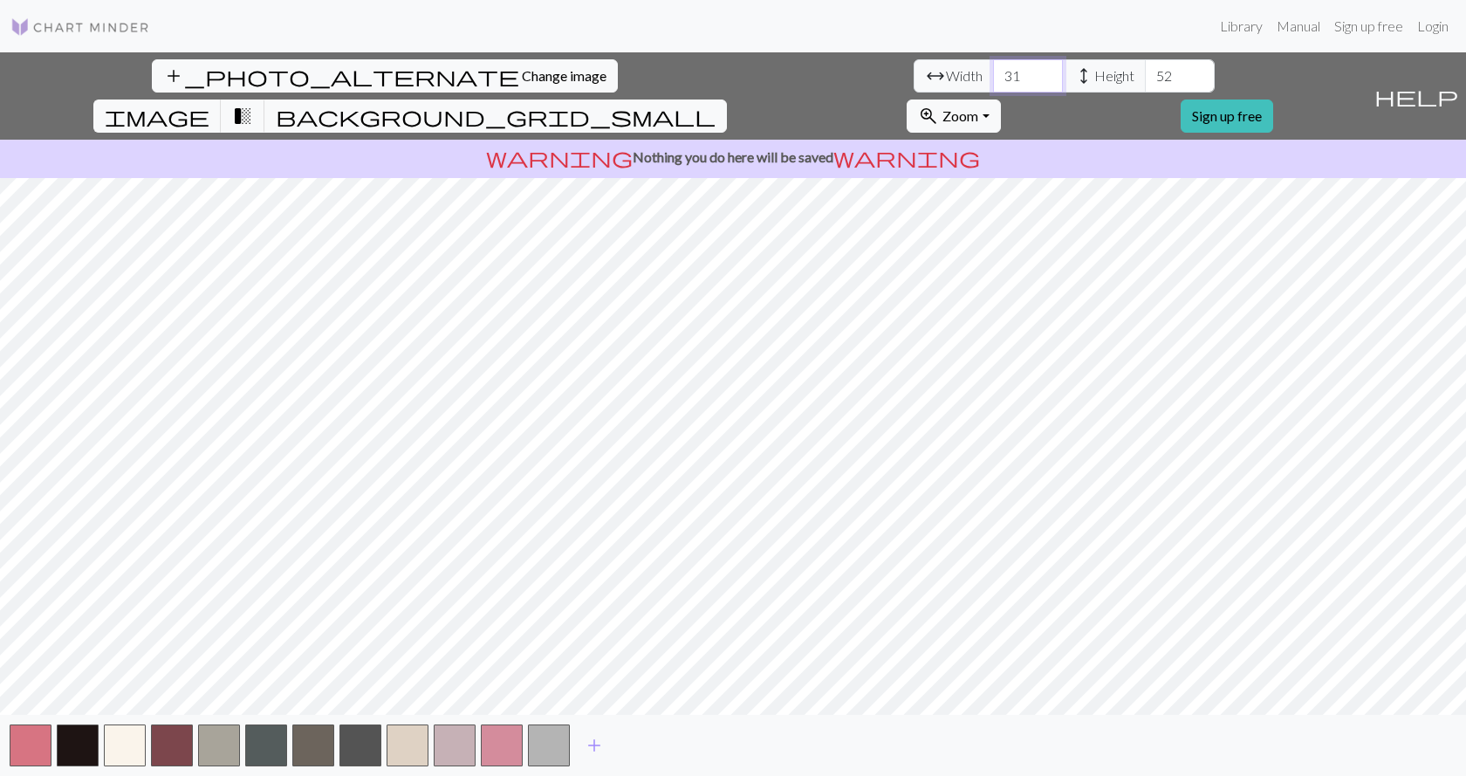
click at [993, 68] on input "31" at bounding box center [1028, 75] width 70 height 33
click at [993, 68] on input "32" at bounding box center [1028, 75] width 70 height 33
click at [993, 68] on input "33" at bounding box center [1028, 75] width 70 height 33
click at [993, 68] on input "34" at bounding box center [1028, 75] width 70 height 33
click at [993, 68] on input "35" at bounding box center [1028, 75] width 70 height 33
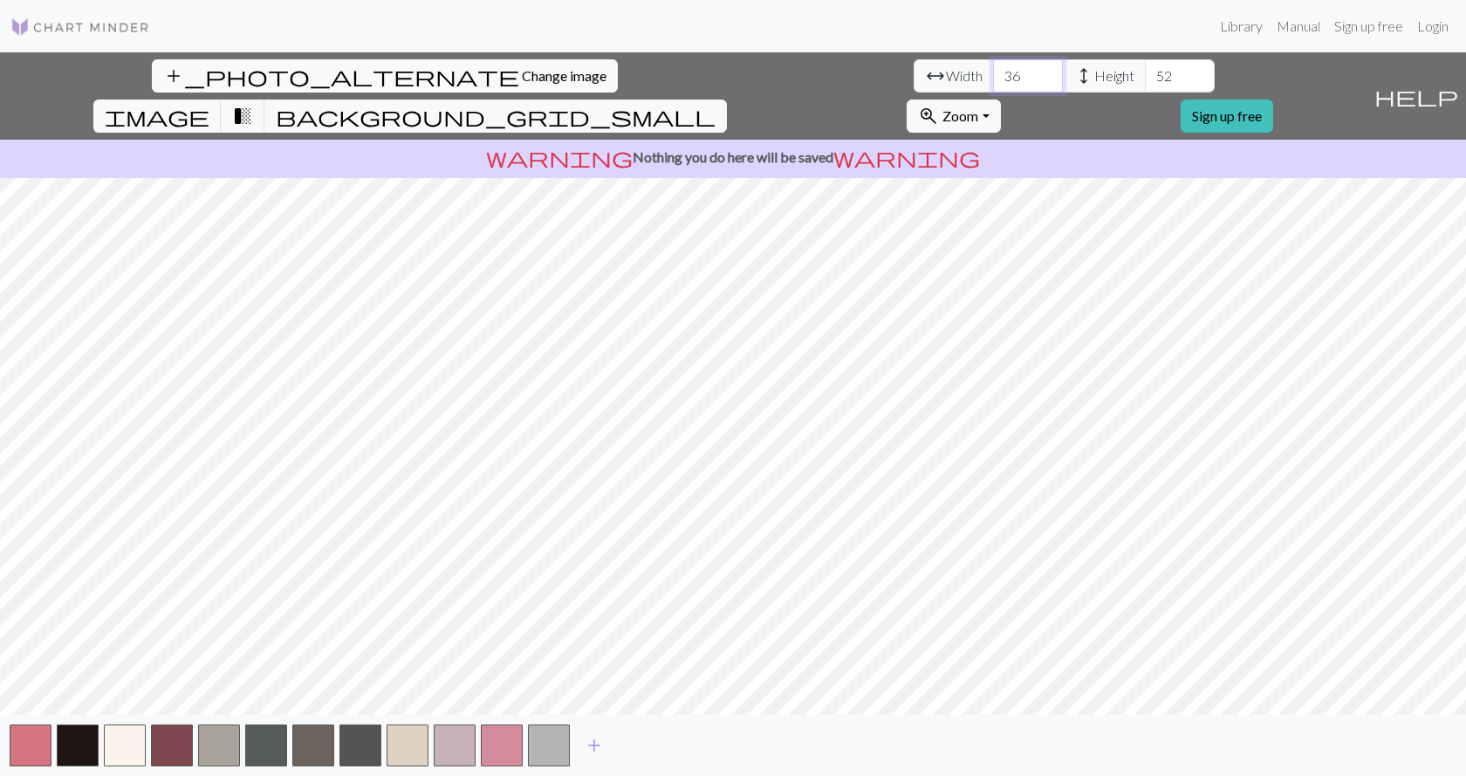
click at [993, 68] on input "36" at bounding box center [1028, 75] width 70 height 33
click at [993, 68] on input "37" at bounding box center [1028, 75] width 70 height 33
click at [993, 68] on input "38" at bounding box center [1028, 75] width 70 height 33
click at [993, 68] on input "39" at bounding box center [1028, 75] width 70 height 33
click at [993, 68] on input "40" at bounding box center [1028, 75] width 70 height 33
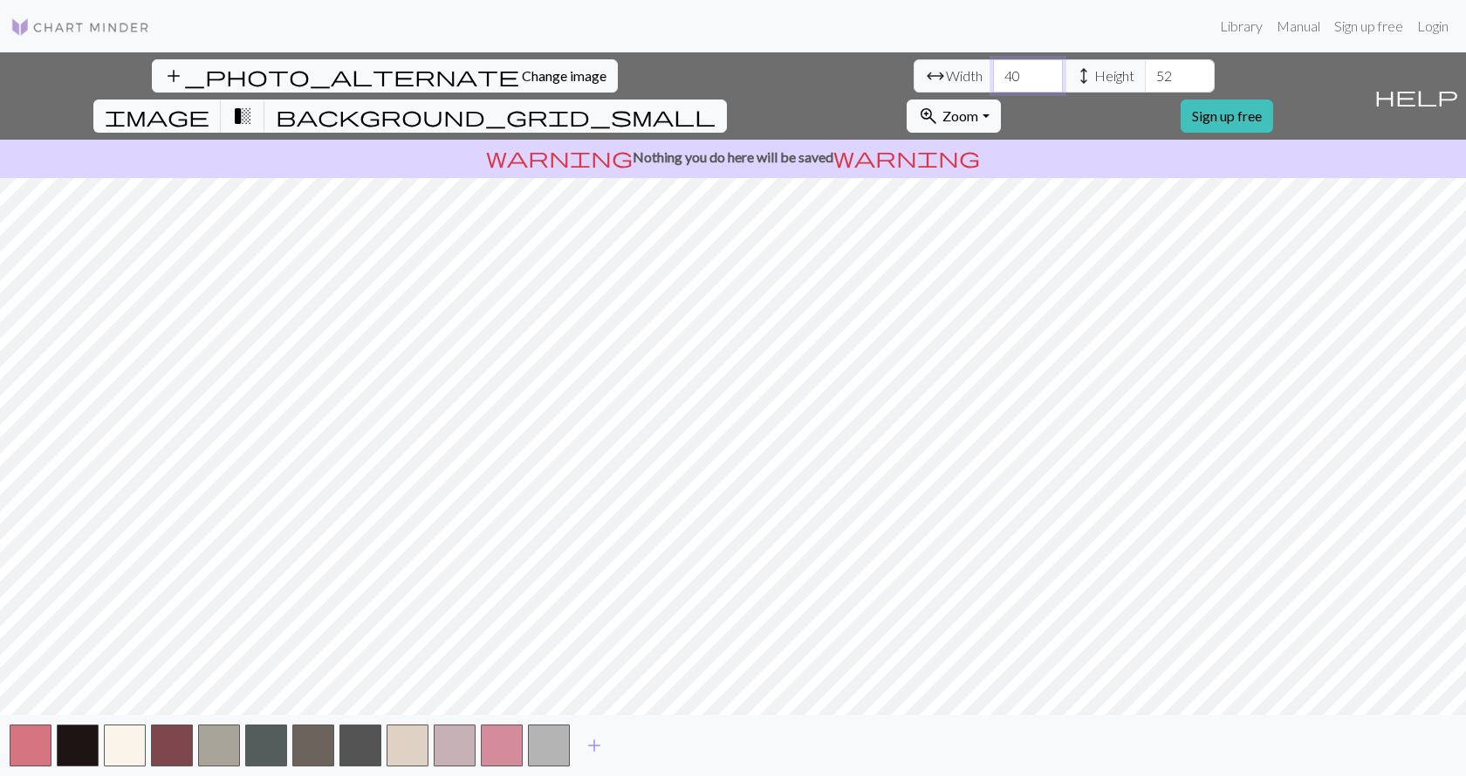
click at [993, 68] on input "41" at bounding box center [1028, 75] width 70 height 33
click at [993, 68] on input "42" at bounding box center [1028, 75] width 70 height 33
click at [993, 68] on input "43" at bounding box center [1028, 75] width 70 height 33
click at [993, 68] on input "44" at bounding box center [1028, 75] width 70 height 33
click at [993, 68] on input "45" at bounding box center [1028, 75] width 70 height 33
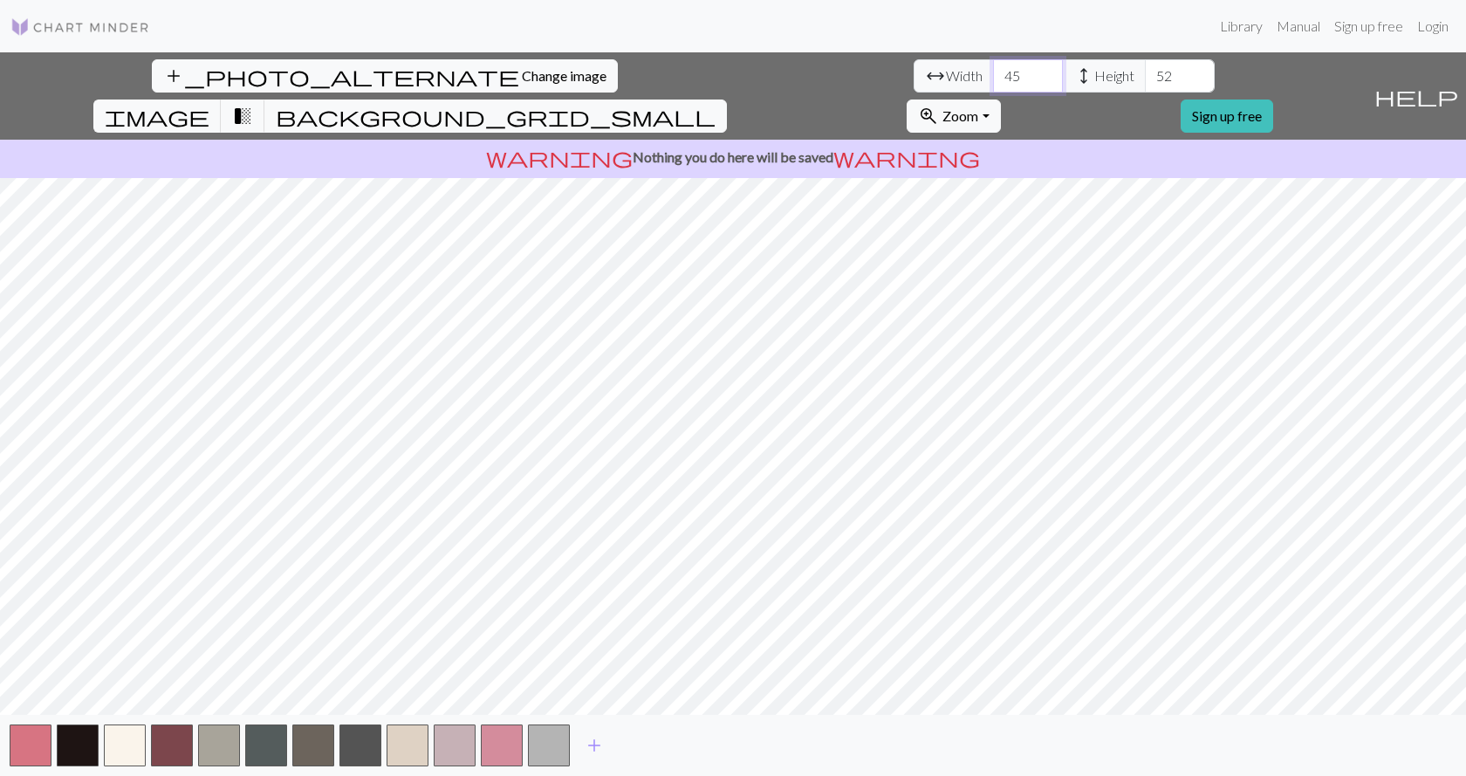
click at [993, 68] on input "46" at bounding box center [1028, 75] width 70 height 33
click at [993, 68] on input "47" at bounding box center [1028, 75] width 70 height 33
click at [993, 68] on input "48" at bounding box center [1028, 75] width 70 height 33
click at [993, 68] on input "49" at bounding box center [1028, 75] width 70 height 33
click at [993, 68] on input "50" at bounding box center [1028, 75] width 70 height 33
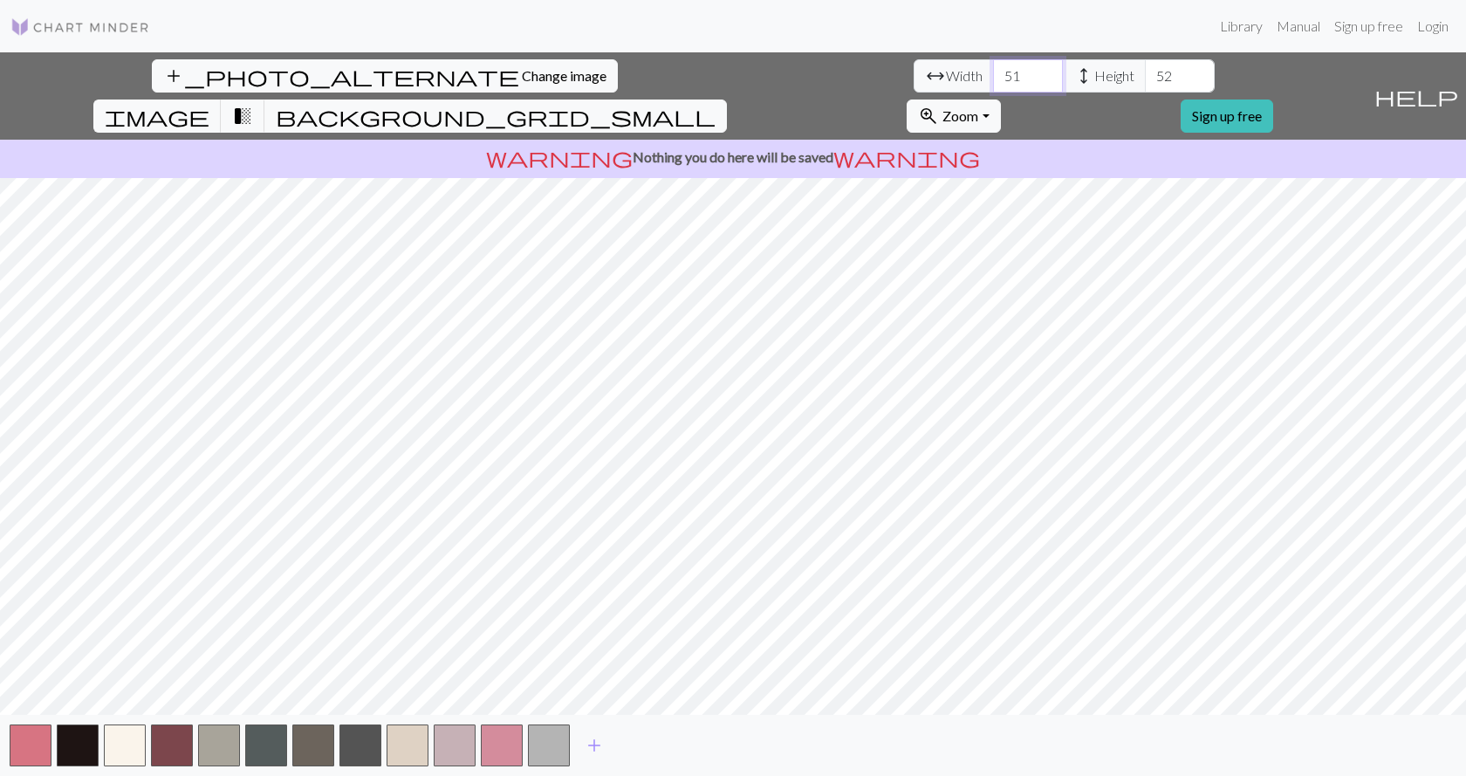
click at [993, 68] on input "51" at bounding box center [1028, 75] width 70 height 33
click at [993, 68] on input "52" at bounding box center [1028, 75] width 70 height 33
click at [993, 68] on input "53" at bounding box center [1028, 75] width 70 height 33
click at [993, 68] on input "54" at bounding box center [1028, 75] width 70 height 33
click at [993, 68] on input "55" at bounding box center [1028, 75] width 70 height 33
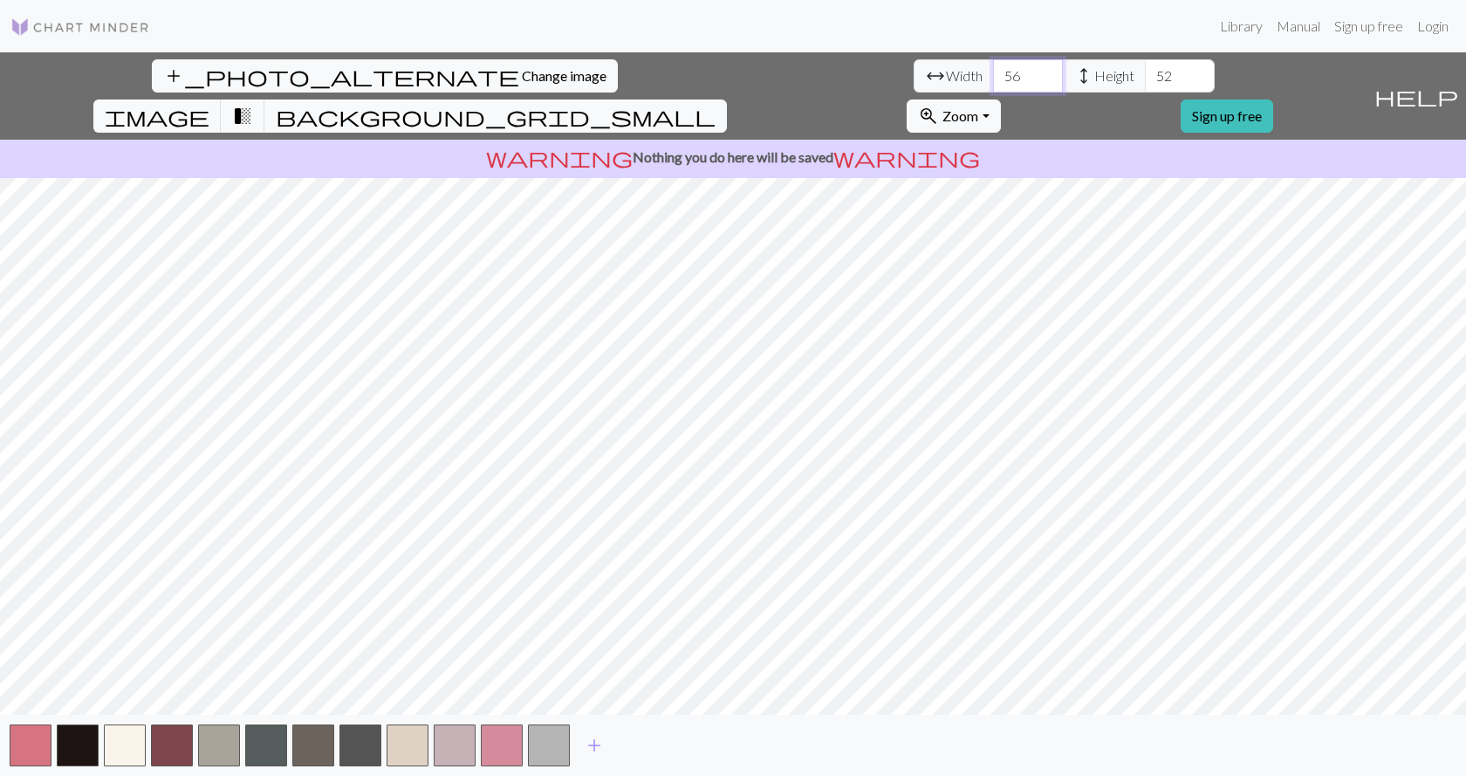
click at [993, 68] on input "56" at bounding box center [1028, 75] width 70 height 33
click at [993, 66] on input "57" at bounding box center [1028, 75] width 70 height 33
click at [993, 66] on input "58" at bounding box center [1028, 75] width 70 height 33
click at [993, 66] on input "59" at bounding box center [1028, 75] width 70 height 33
click at [993, 66] on input "60" at bounding box center [1028, 75] width 70 height 33
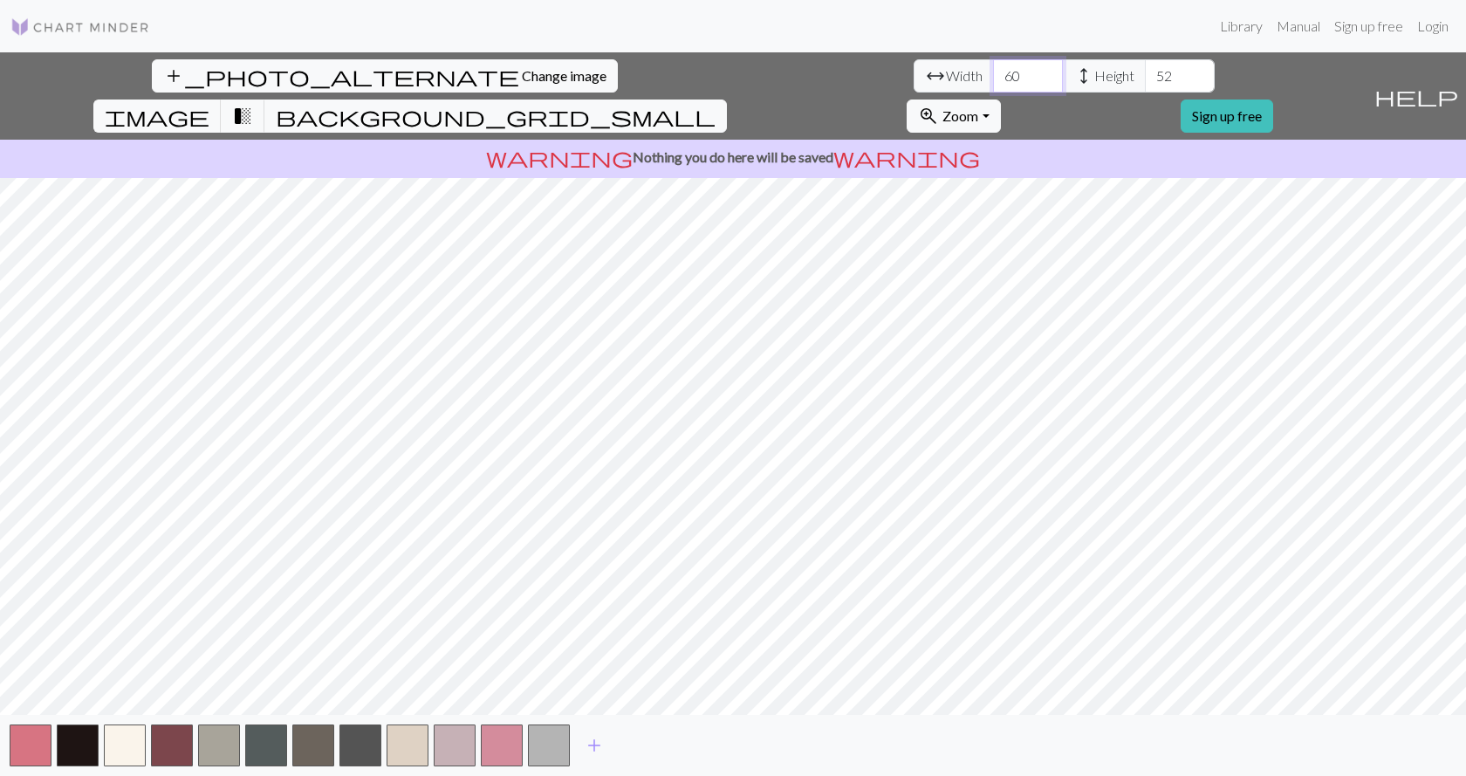
click at [993, 66] on input "61" at bounding box center [1028, 75] width 70 height 33
click at [993, 66] on input "62" at bounding box center [1028, 75] width 70 height 33
click at [993, 66] on input "63" at bounding box center [1028, 75] width 70 height 33
click at [993, 66] on input "64" at bounding box center [1028, 75] width 70 height 33
click at [993, 66] on input "65" at bounding box center [1028, 75] width 70 height 33
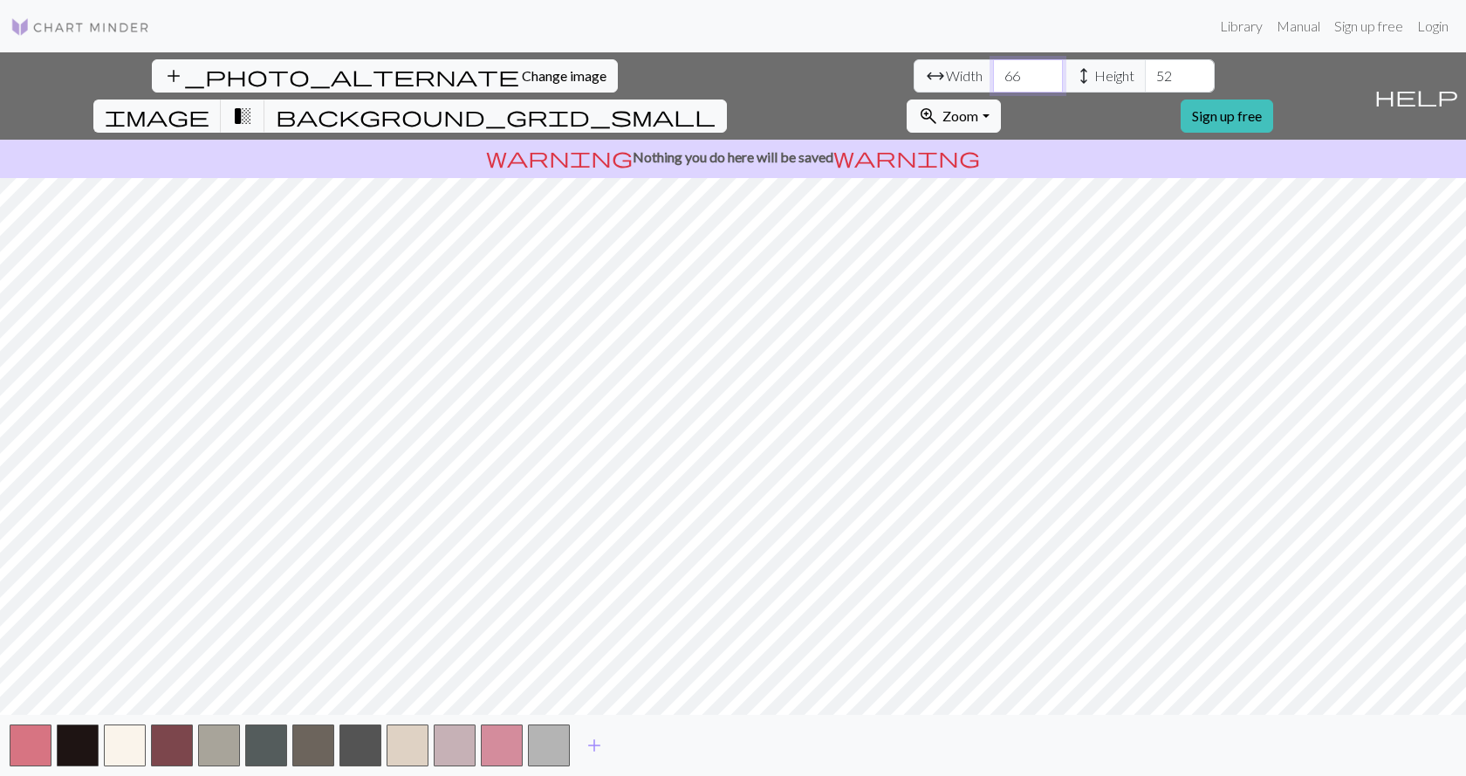
click at [993, 66] on input "66" at bounding box center [1028, 75] width 70 height 33
click at [993, 66] on input "67" at bounding box center [1028, 75] width 70 height 33
click at [993, 66] on input "68" at bounding box center [1028, 75] width 70 height 33
click at [993, 66] on input "69" at bounding box center [1028, 75] width 70 height 33
click at [993, 66] on input "70" at bounding box center [1028, 75] width 70 height 33
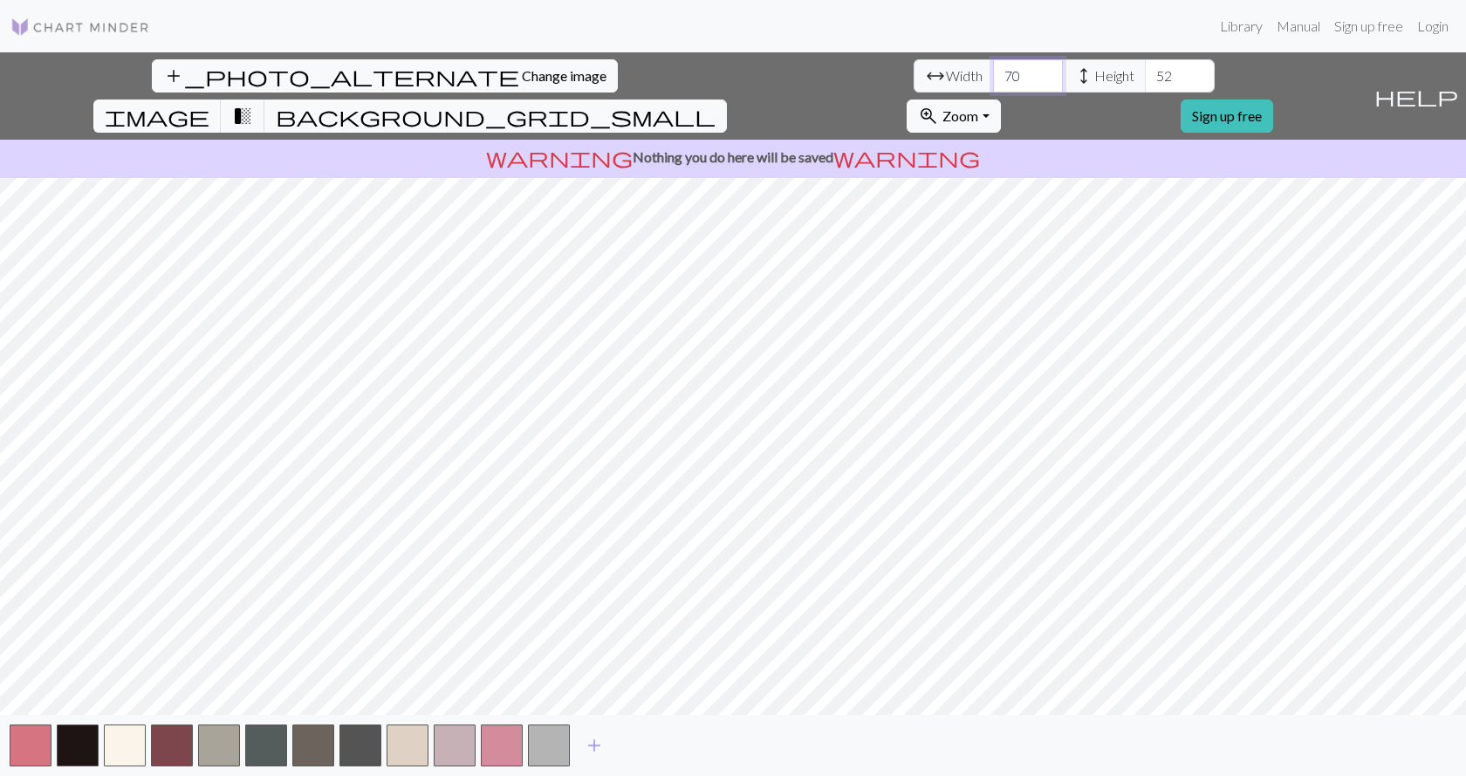
click at [993, 66] on input "71" at bounding box center [1028, 75] width 70 height 33
click at [993, 66] on input "72" at bounding box center [1028, 75] width 70 height 33
drag, startPoint x: 453, startPoint y: 75, endPoint x: 385, endPoint y: 71, distance: 68.2
click at [913, 71] on div "arrow_range Width 72 height Height 52" at bounding box center [1063, 75] width 301 height 33
type input "20"
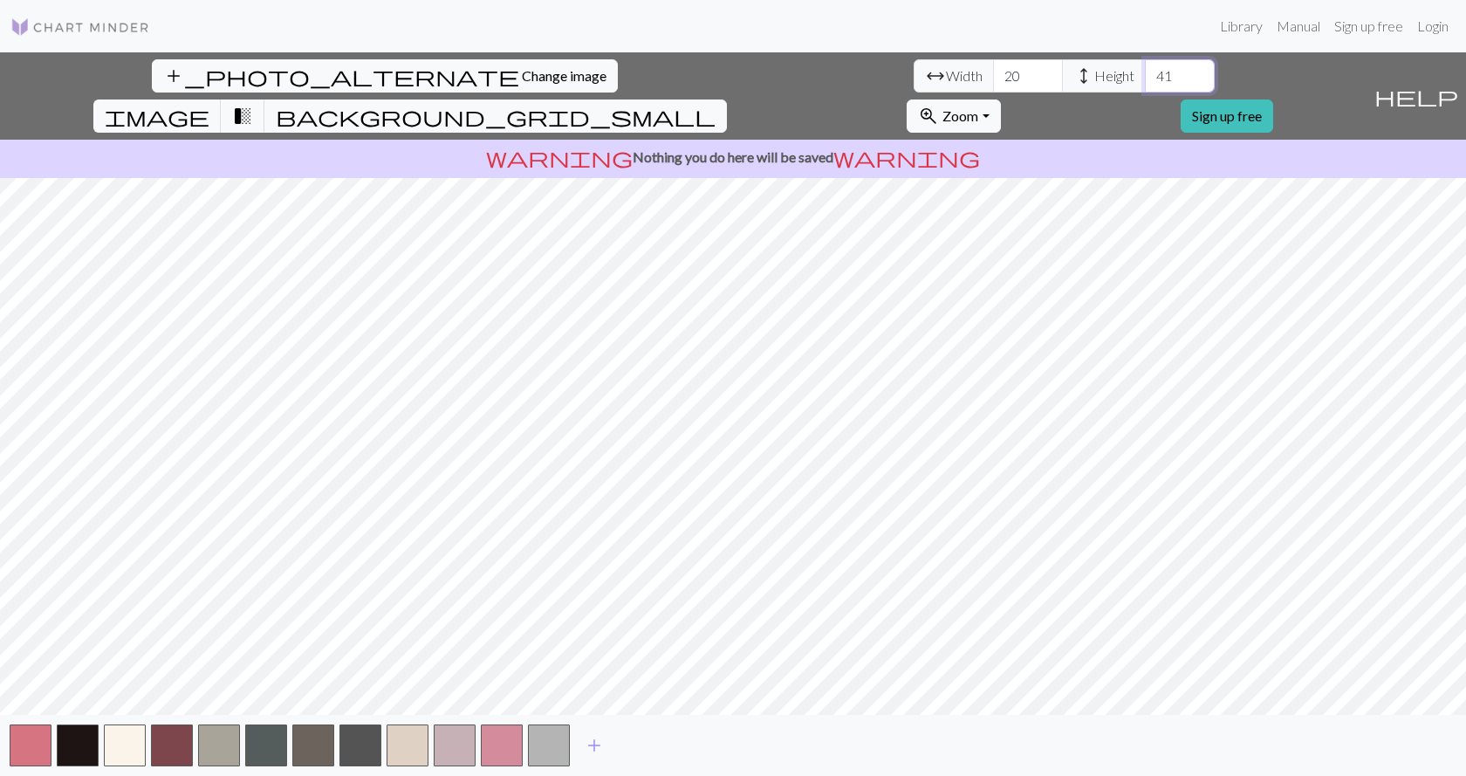
click at [1145, 83] on input "41" at bounding box center [1180, 75] width 70 height 33
click at [1145, 83] on input "40" at bounding box center [1180, 75] width 70 height 33
click at [1145, 83] on input "39" at bounding box center [1180, 75] width 70 height 33
click at [1145, 83] on input "38" at bounding box center [1180, 75] width 70 height 33
click at [1145, 83] on input "37" at bounding box center [1180, 75] width 70 height 33
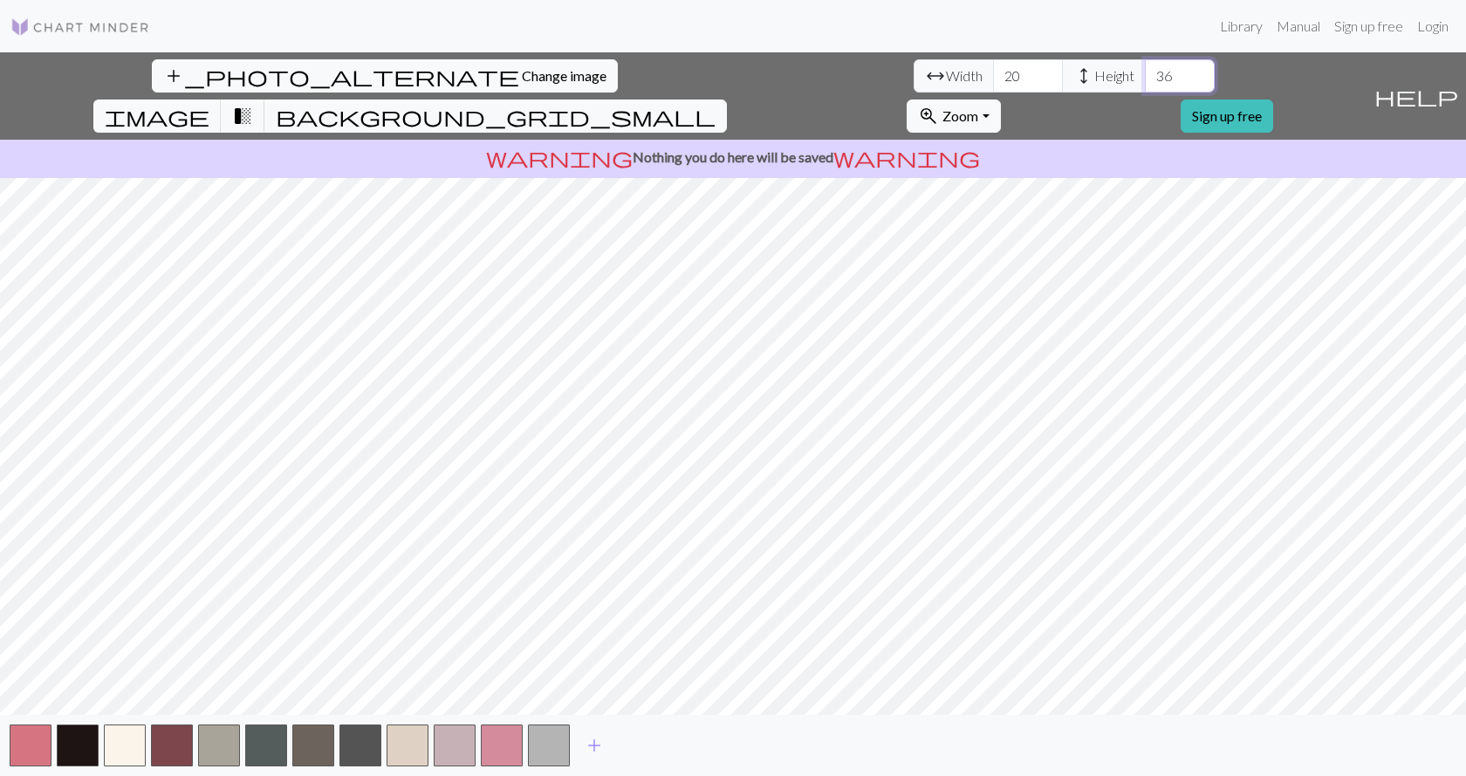
click at [1145, 83] on input "36" at bounding box center [1180, 75] width 70 height 33
type input "35"
click at [1145, 83] on input "35" at bounding box center [1180, 75] width 70 height 33
click at [715, 104] on span "background_grid_small" at bounding box center [496, 116] width 440 height 24
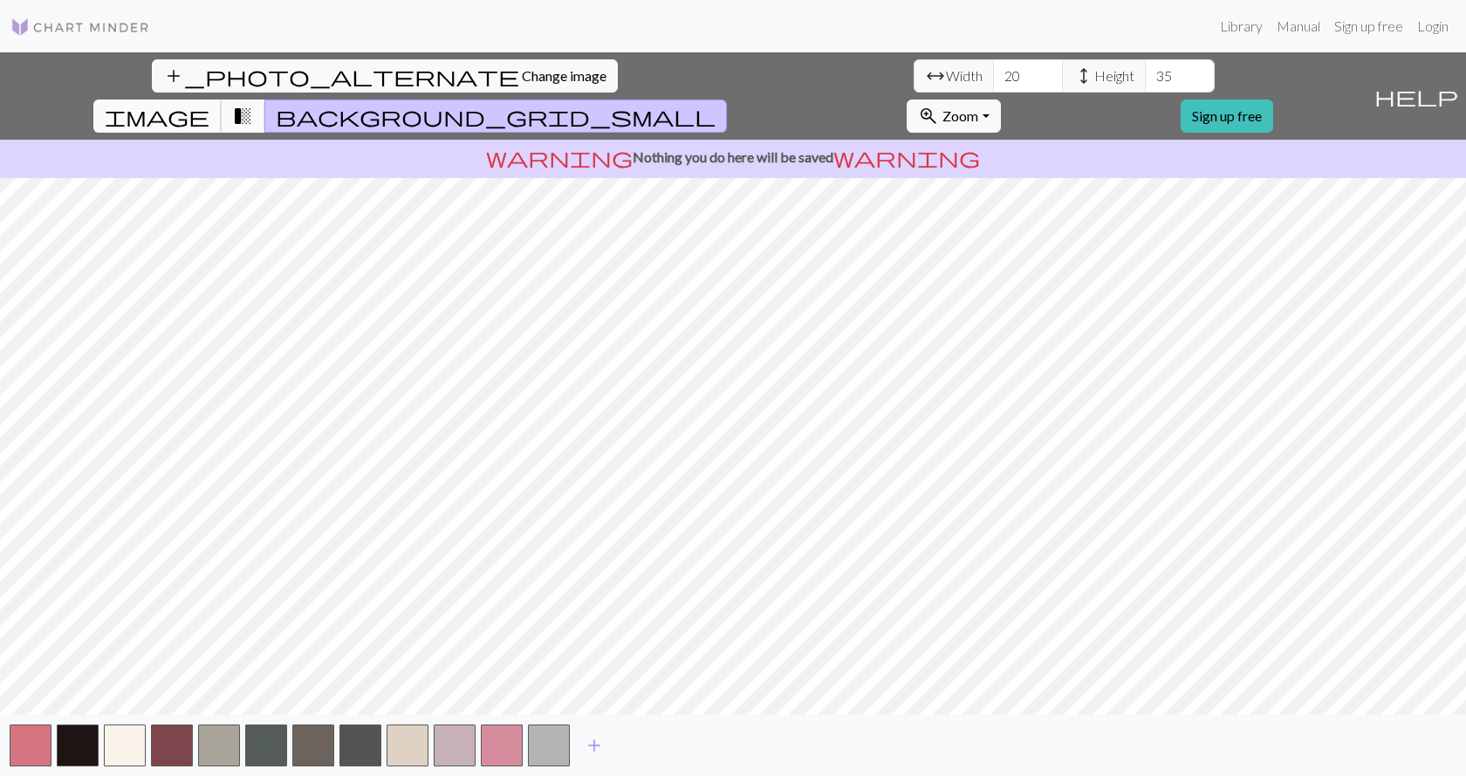
click at [209, 104] on span "image" at bounding box center [157, 116] width 105 height 24
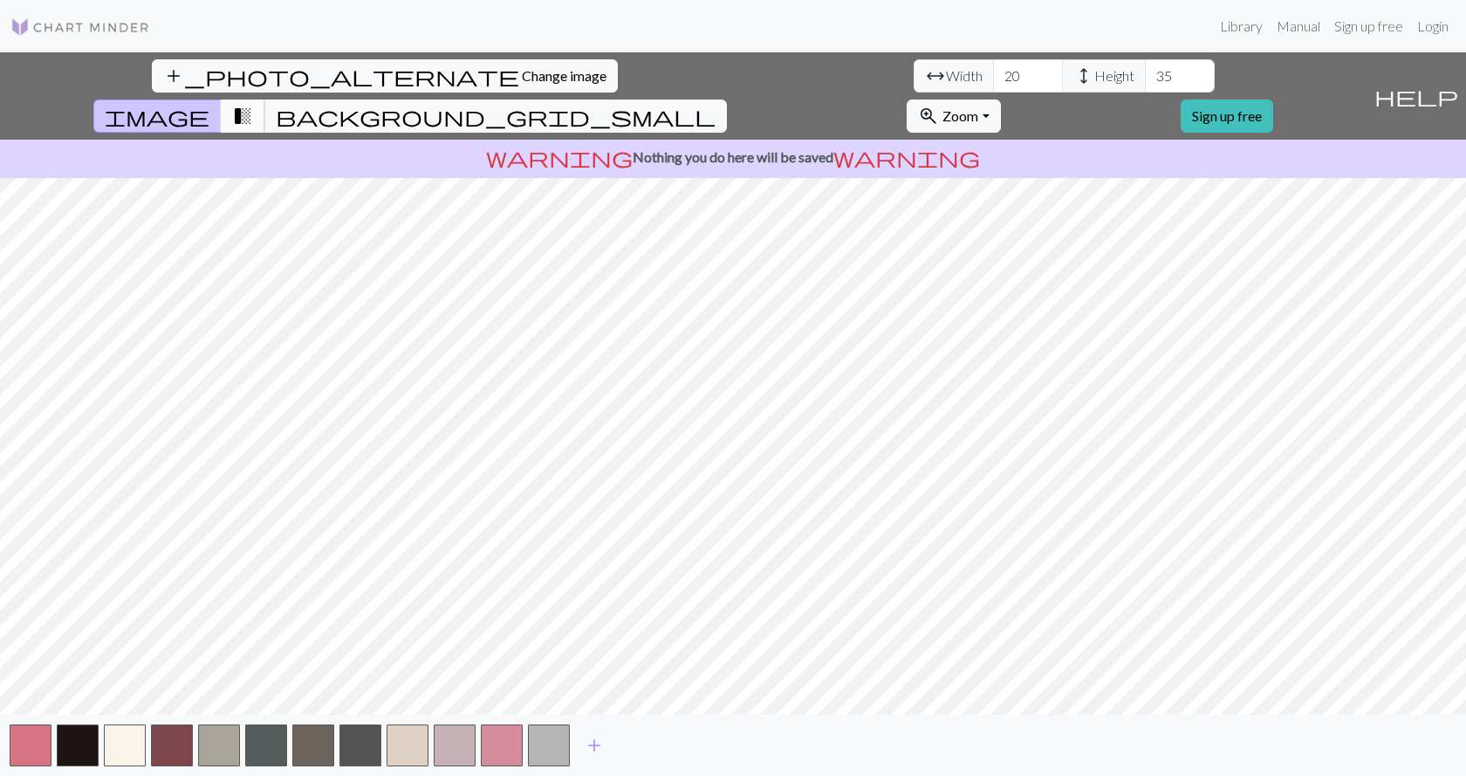
click at [253, 104] on span "transition_fade" at bounding box center [242, 116] width 21 height 24
click at [715, 104] on span "background_grid_small" at bounding box center [496, 116] width 440 height 24
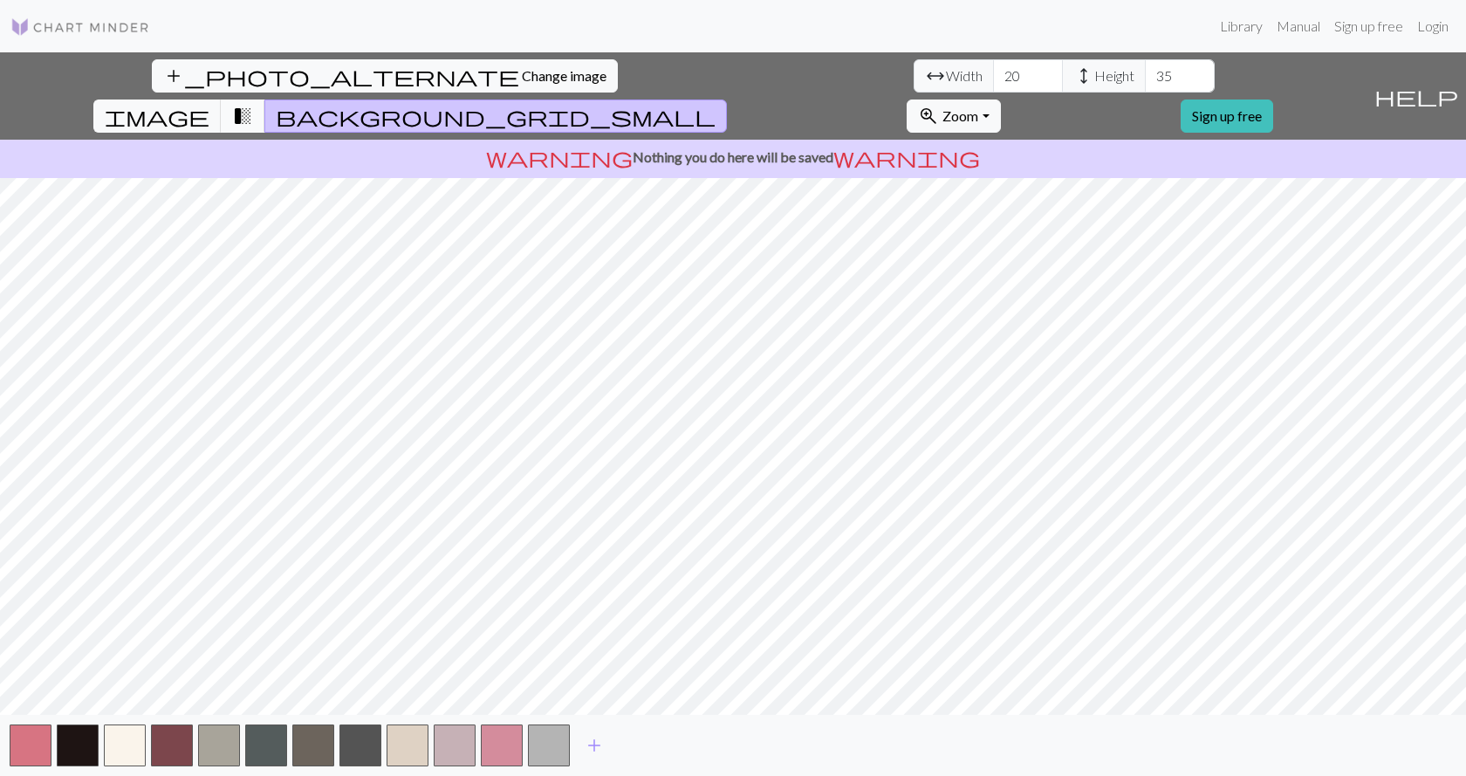
click at [253, 104] on span "transition_fade" at bounding box center [242, 116] width 21 height 24
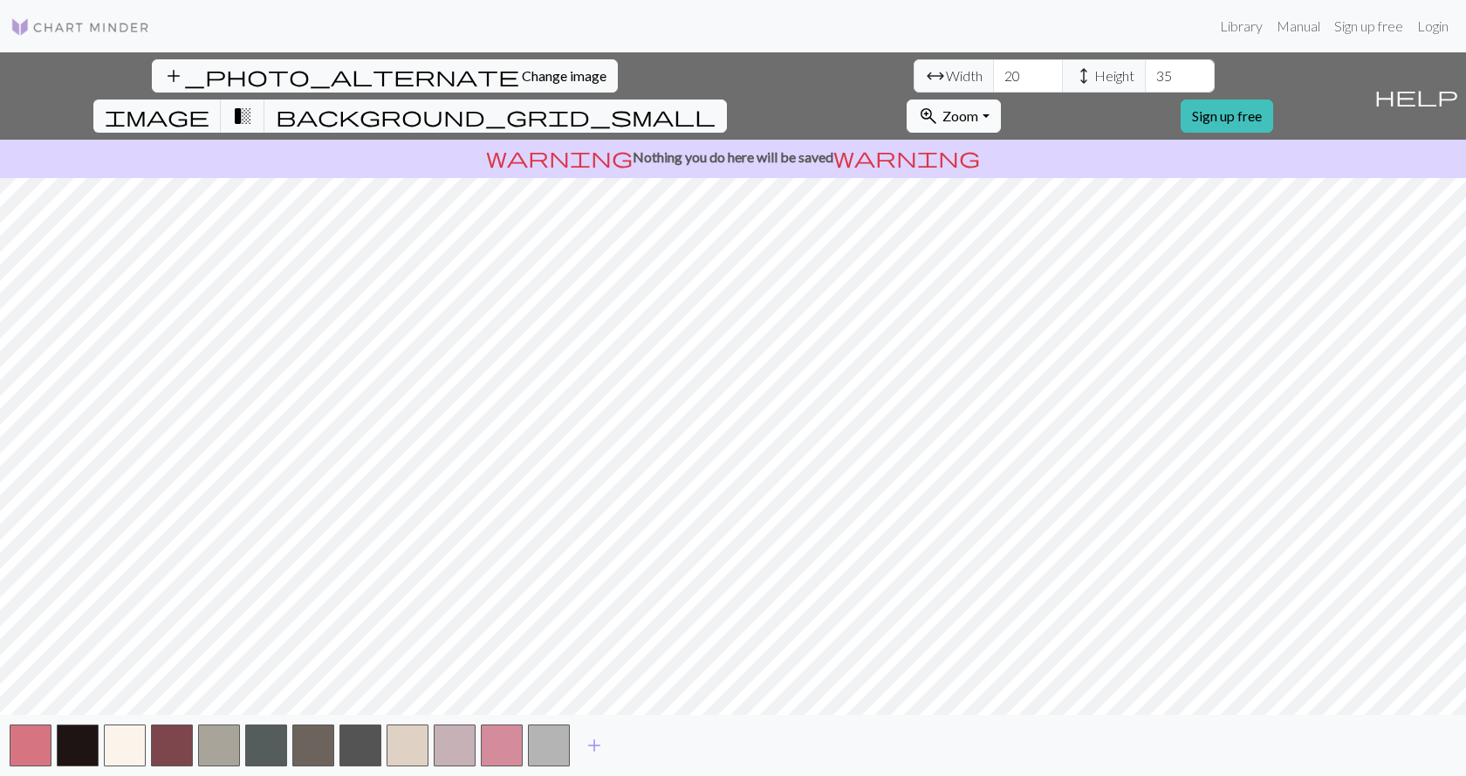
click at [1000, 99] on button "zoom_in Zoom Zoom" at bounding box center [952, 115] width 93 height 33
click at [1045, 168] on button "Fit width" at bounding box center [976, 182] width 138 height 28
click at [1000, 99] on button "zoom_in Zoom Zoom" at bounding box center [952, 115] width 93 height 33
click at [1045, 140] on button "Fit all" at bounding box center [976, 154] width 138 height 28
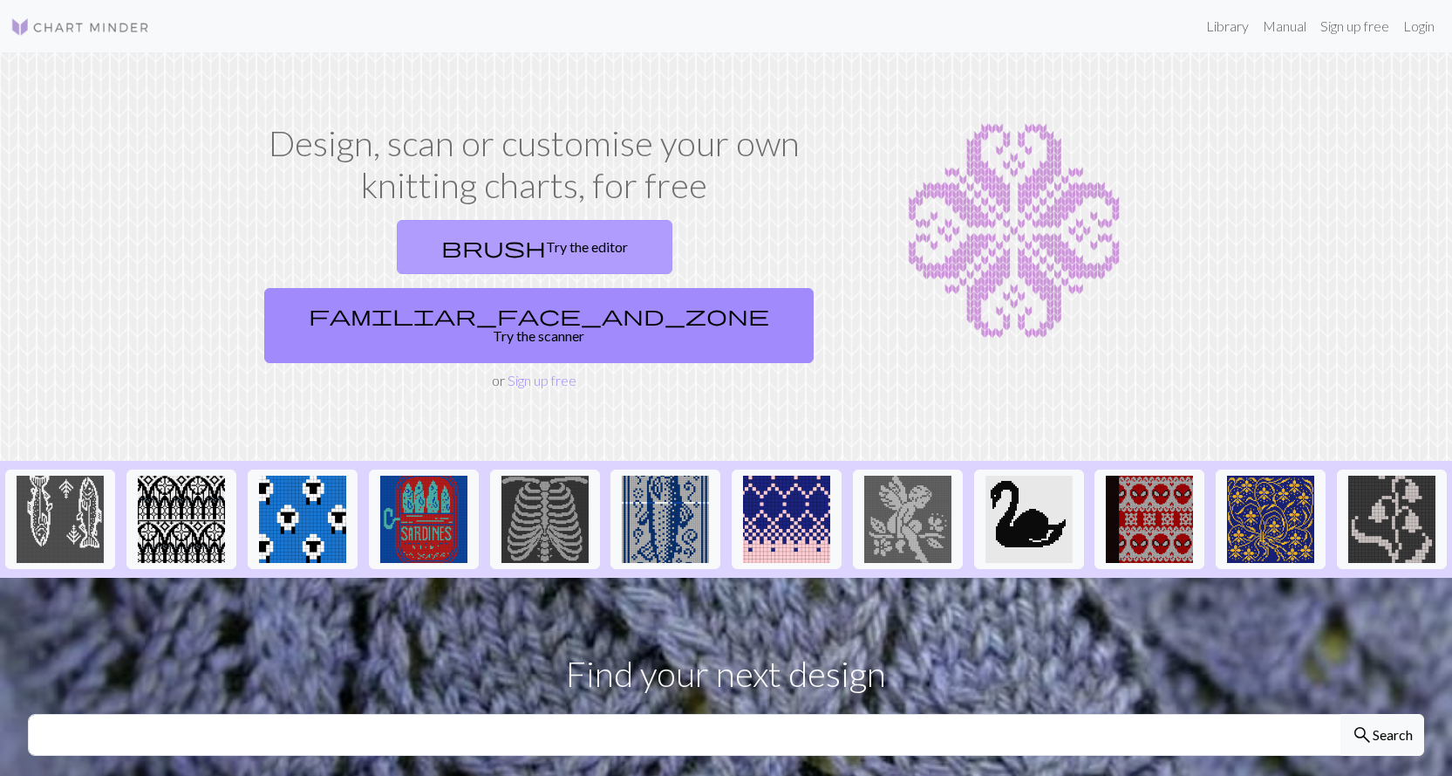
click at [397, 243] on link "brush Try the editor" at bounding box center [535, 247] width 276 height 54
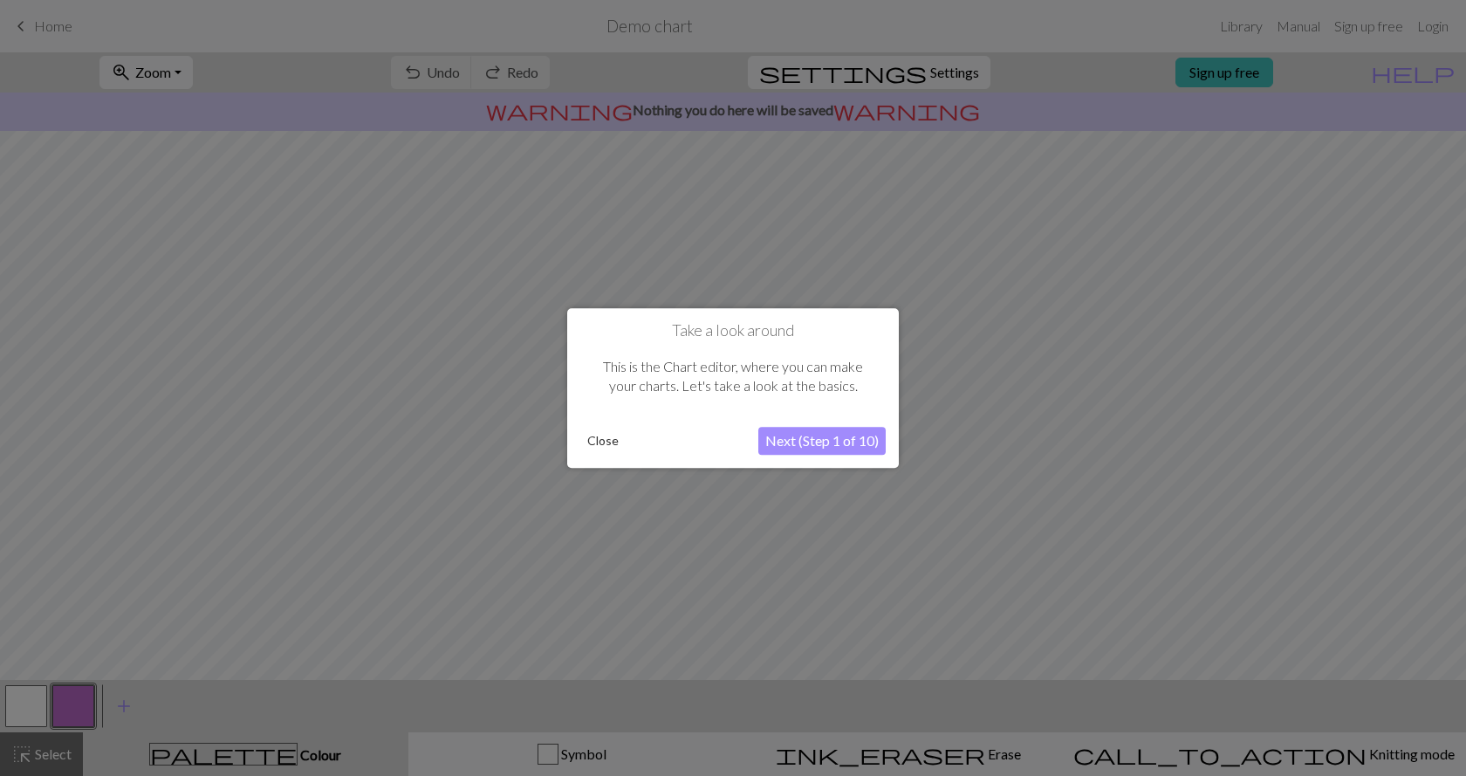
click at [806, 440] on button "Next (Step 1 of 10)" at bounding box center [821, 441] width 127 height 28
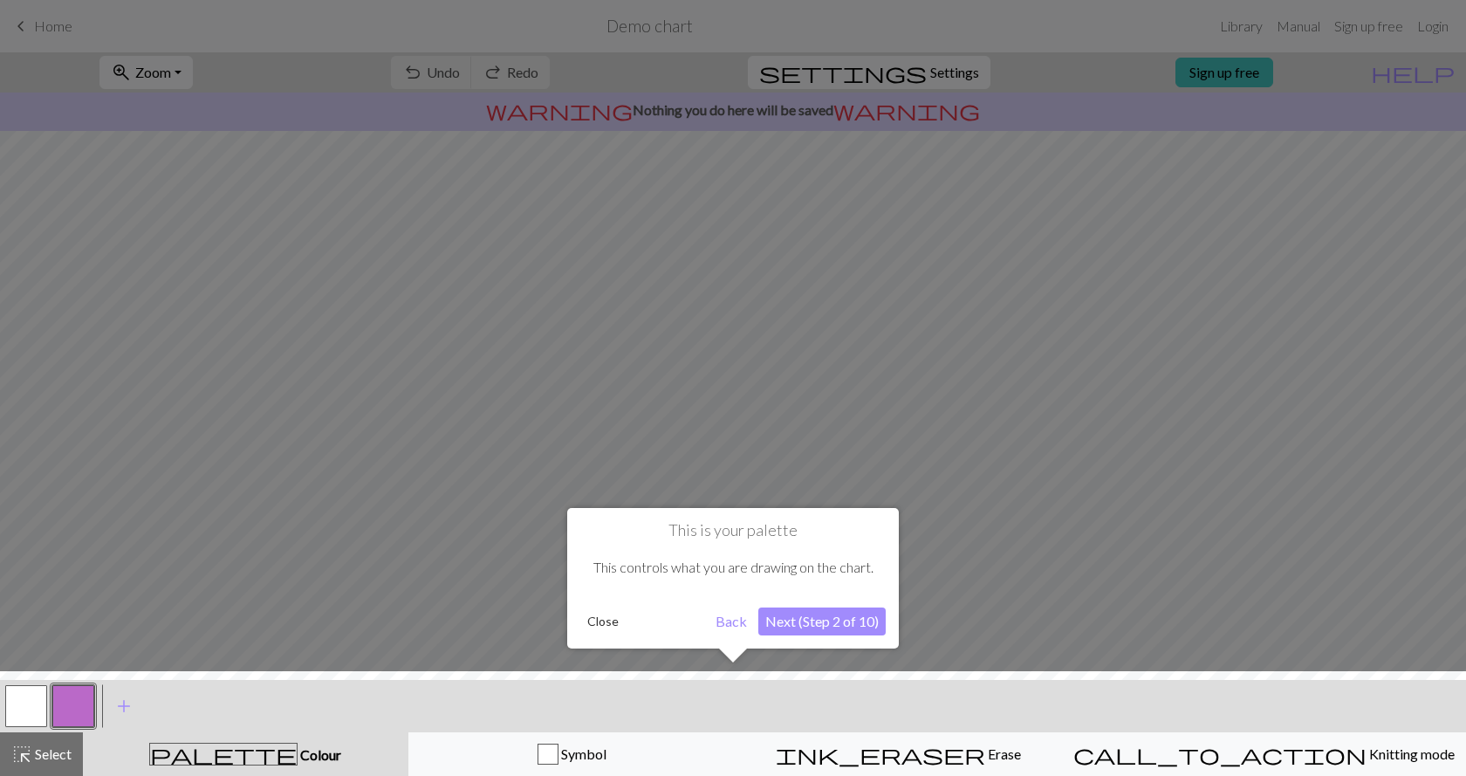
click at [598, 625] on button "Close" at bounding box center [602, 621] width 45 height 26
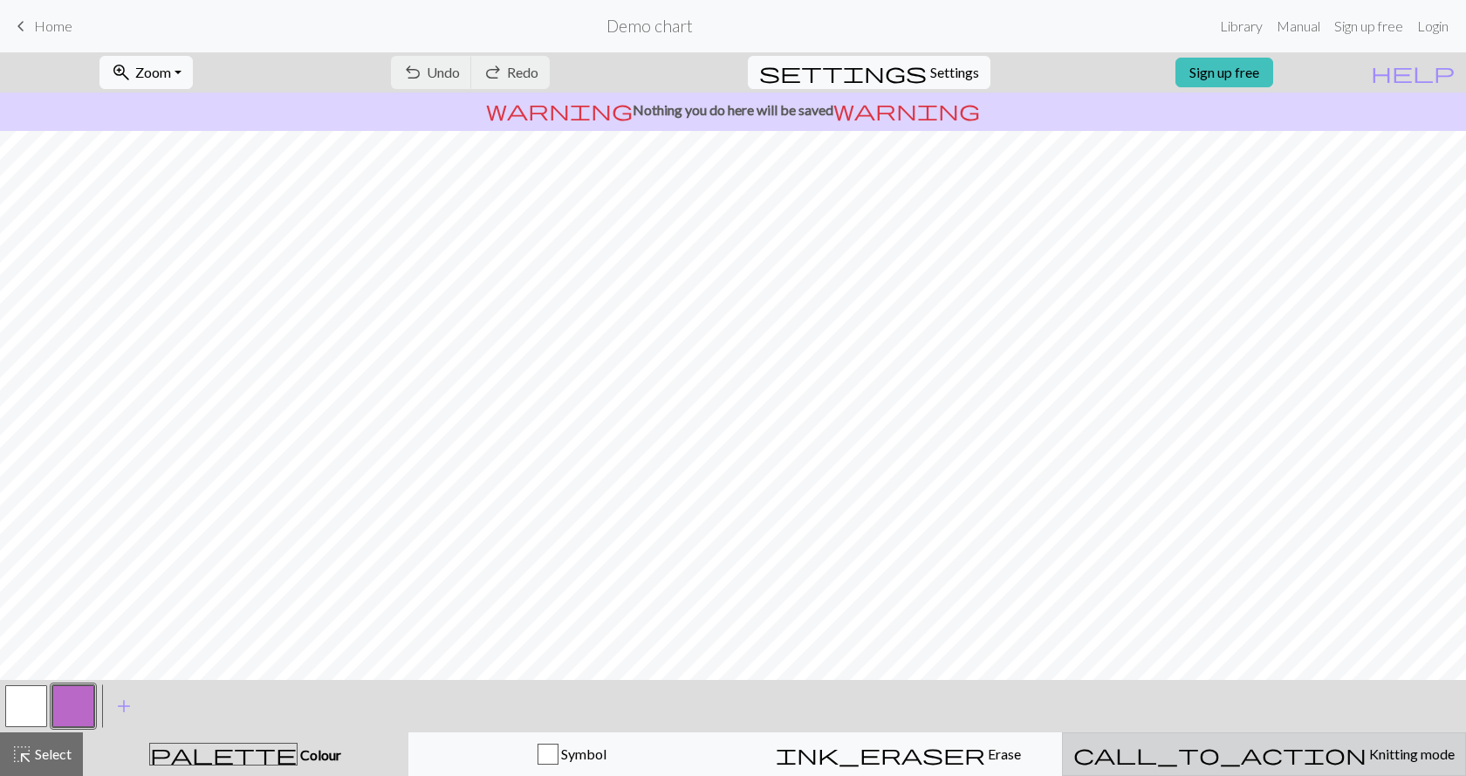
click at [1366, 750] on span "Knitting mode" at bounding box center [1410, 753] width 88 height 17
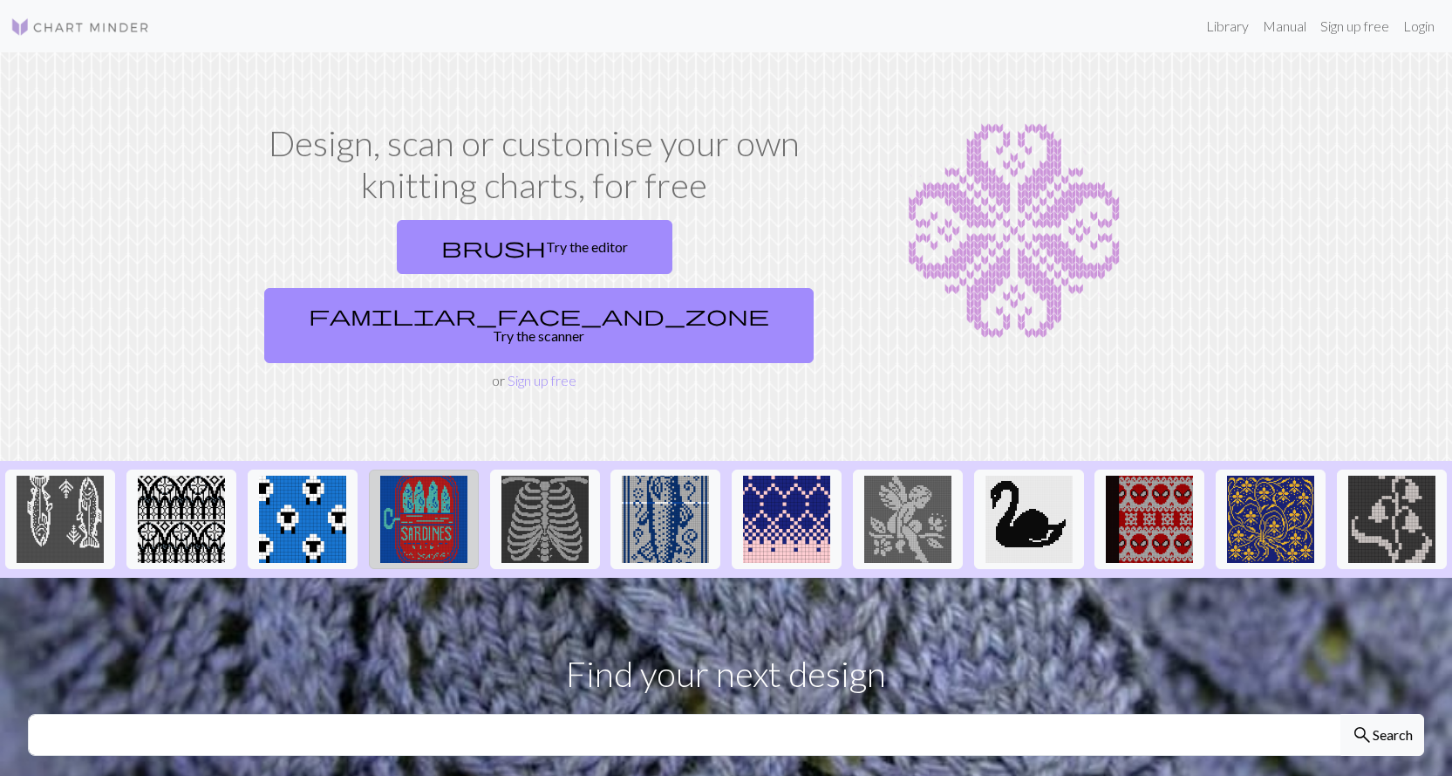
click at [434, 475] on img at bounding box center [423, 518] width 87 height 87
